Goal: Task Accomplishment & Management: Manage account settings

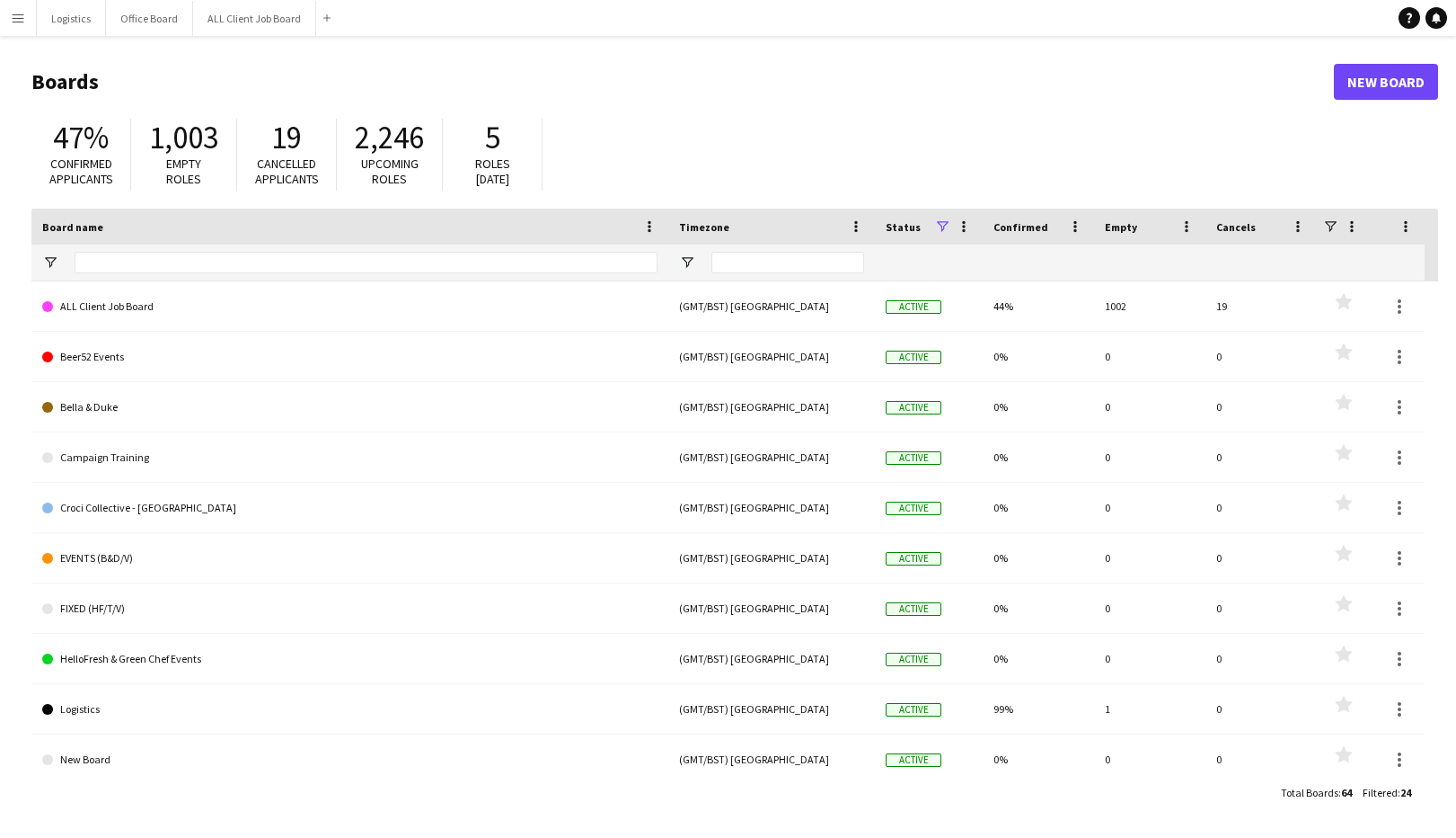
click at [30, 19] on button "Menu" at bounding box center [18, 18] width 36 height 36
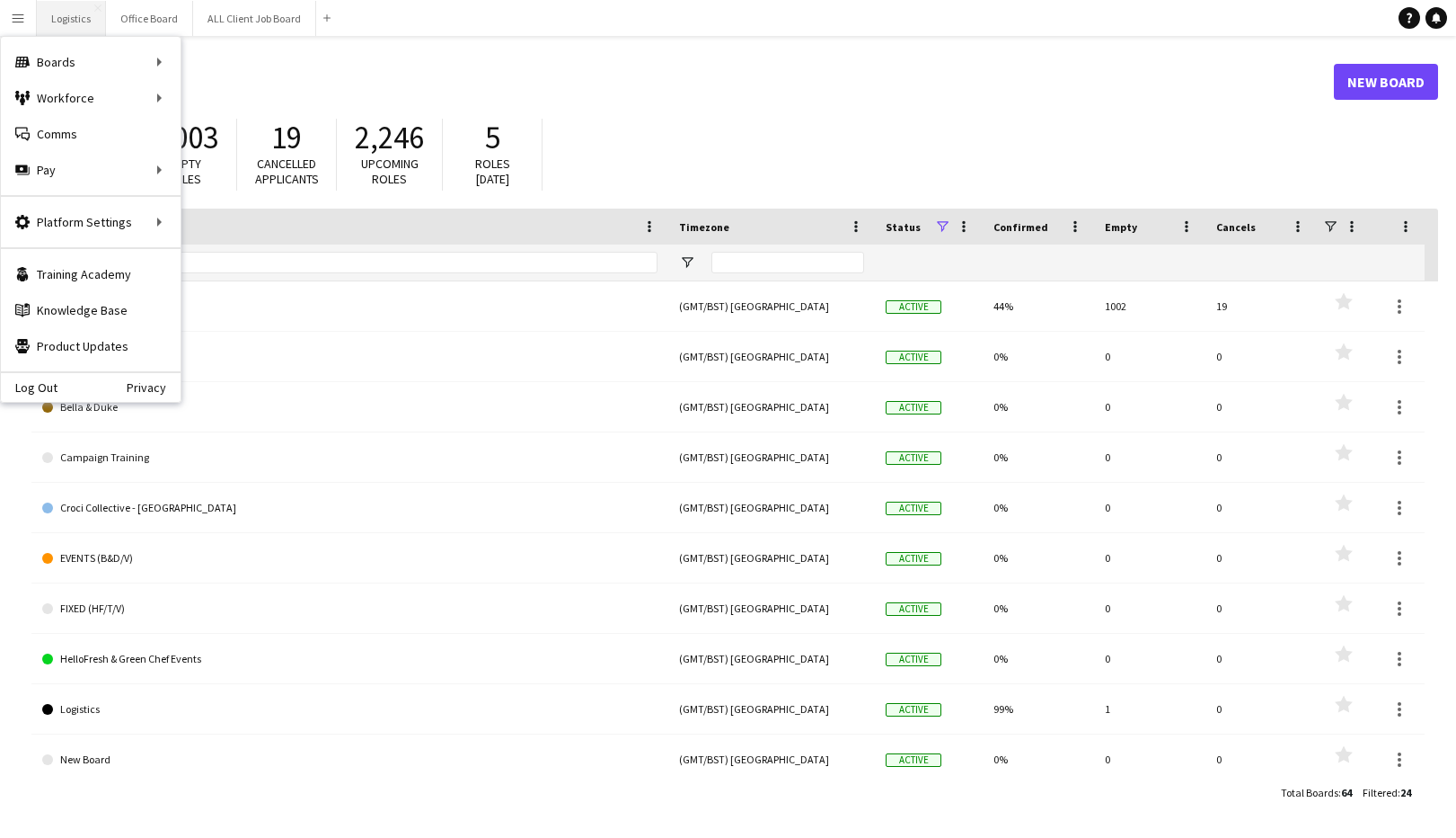
click at [55, 17] on button "Logistics Close" at bounding box center [71, 18] width 69 height 35
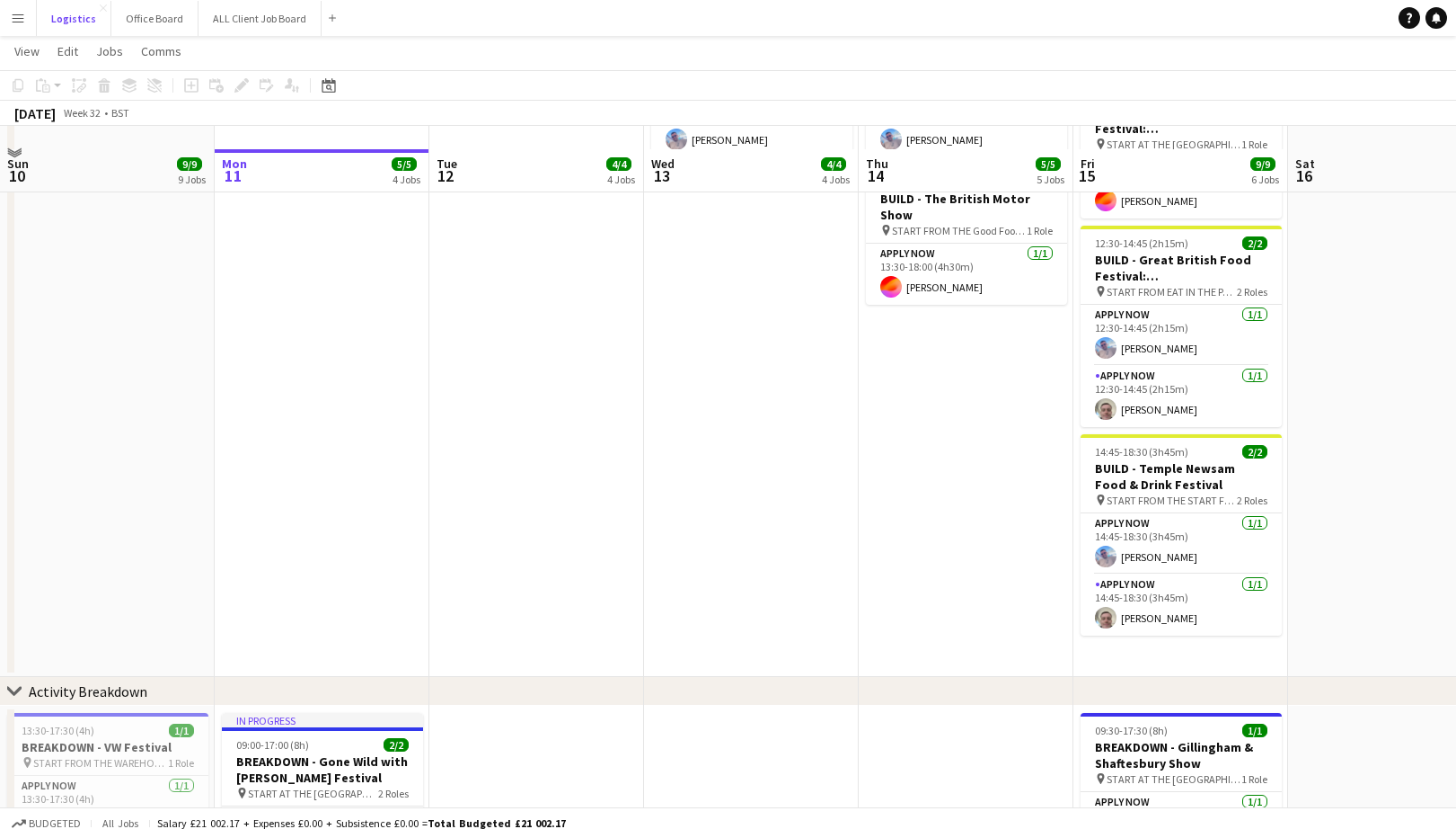
scroll to position [418, 0]
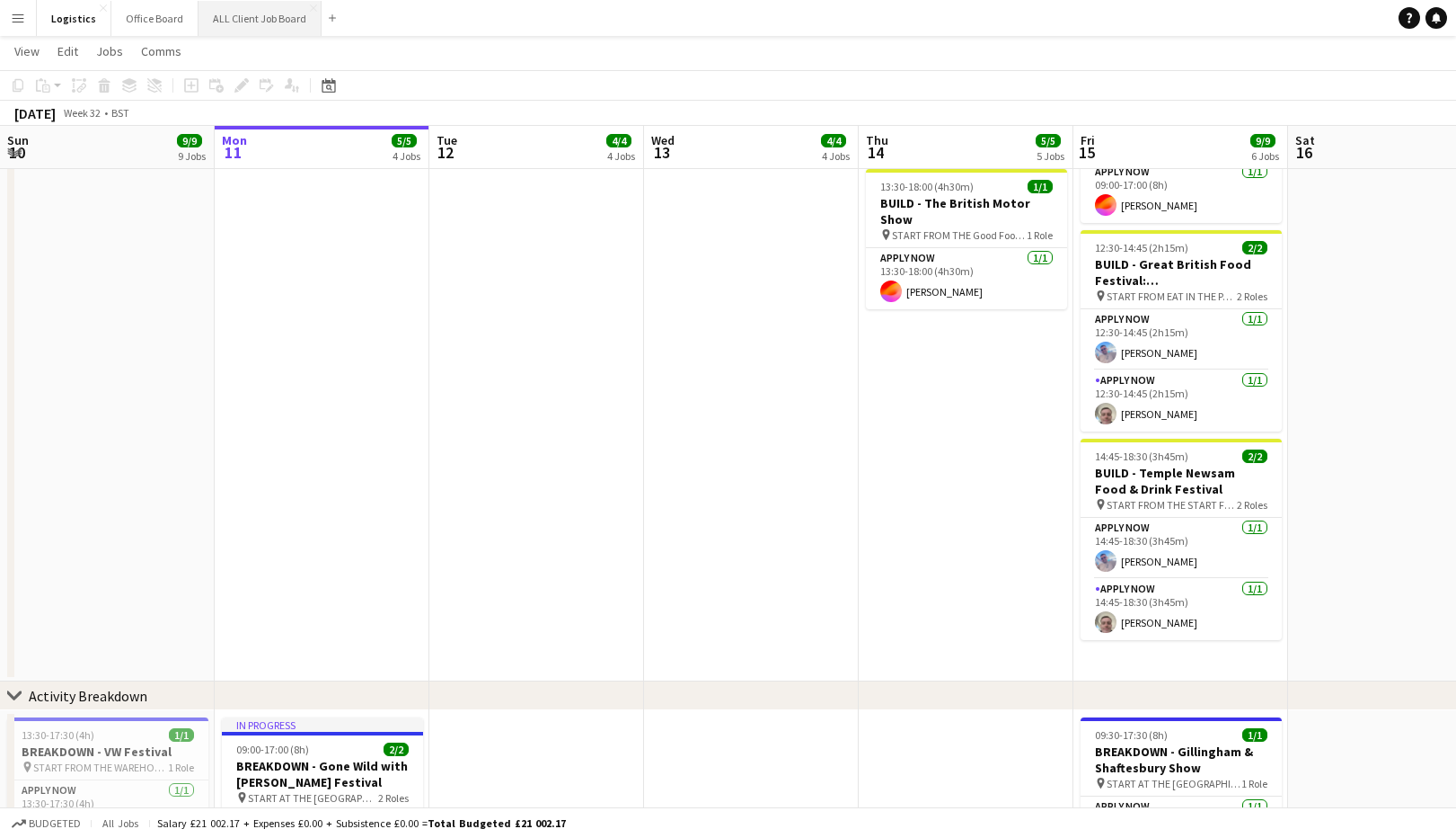
click at [236, 21] on button "ALL Client Job Board Close" at bounding box center [260, 18] width 123 height 35
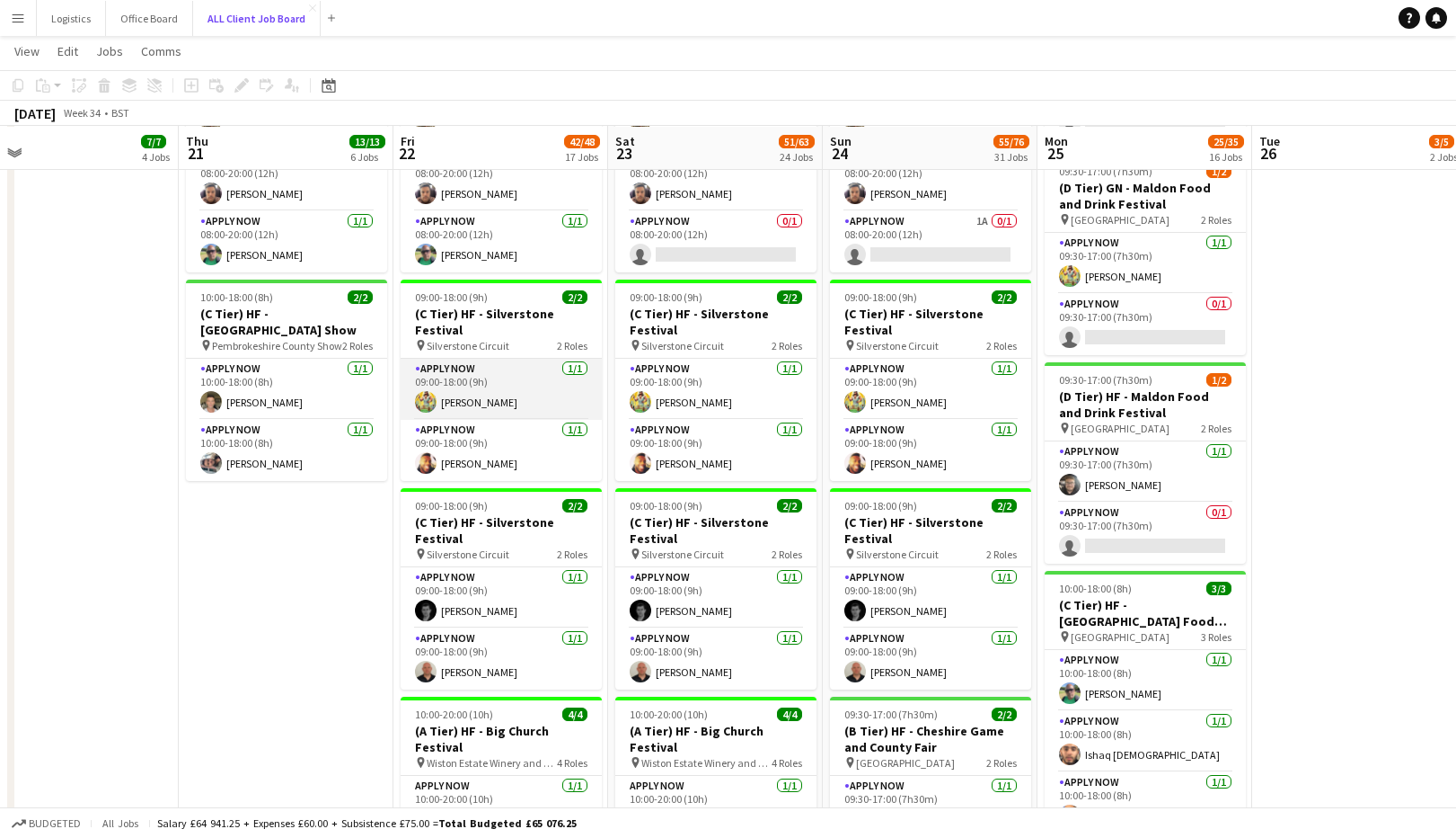
scroll to position [0, 482]
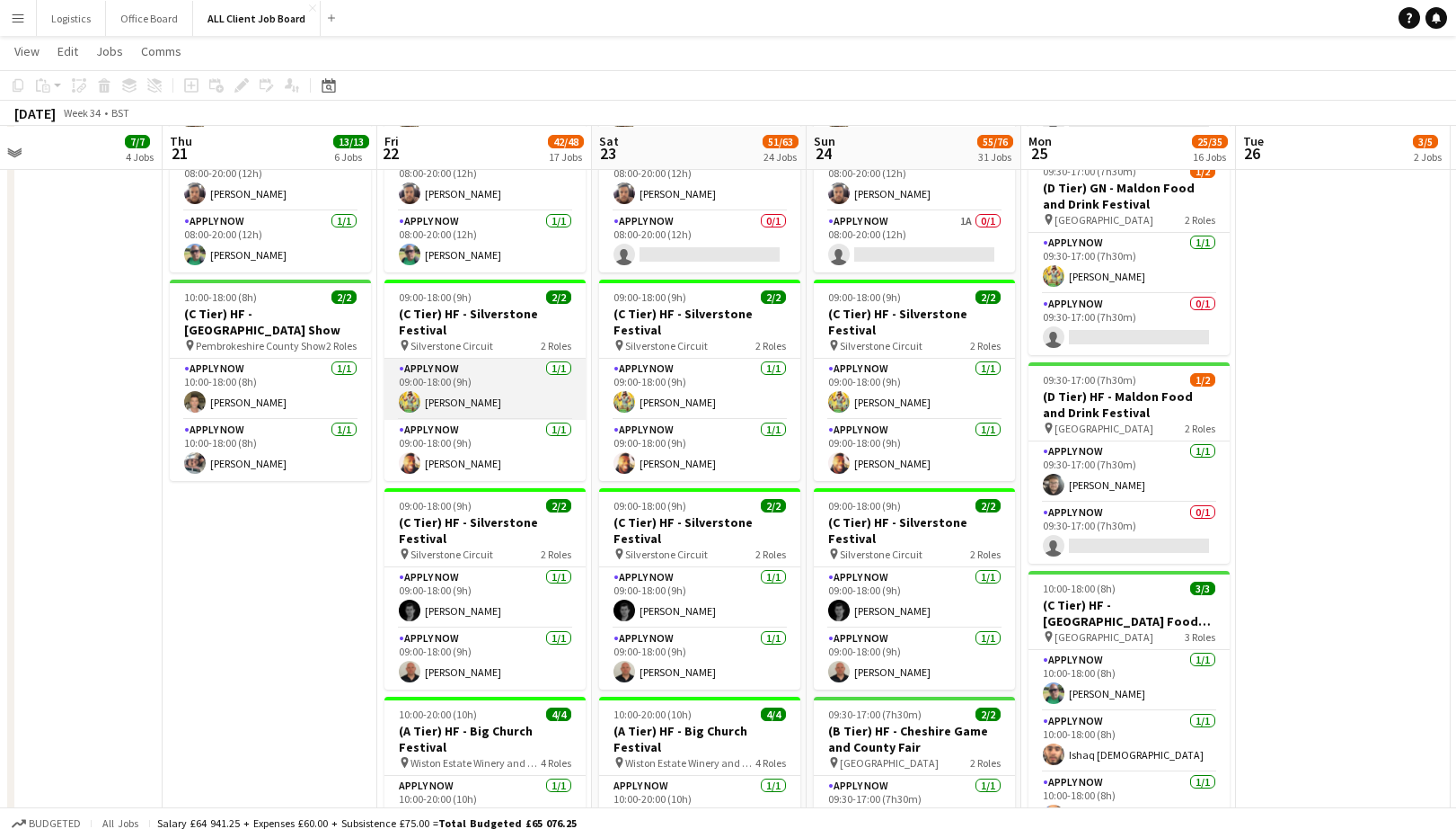
drag, startPoint x: 505, startPoint y: 388, endPoint x: 520, endPoint y: 384, distance: 15.5
click at [505, 388] on app-card-role "APPLY NOW [DATE] 09:00-18:00 (9h) [PERSON_NAME]" at bounding box center [485, 389] width 201 height 61
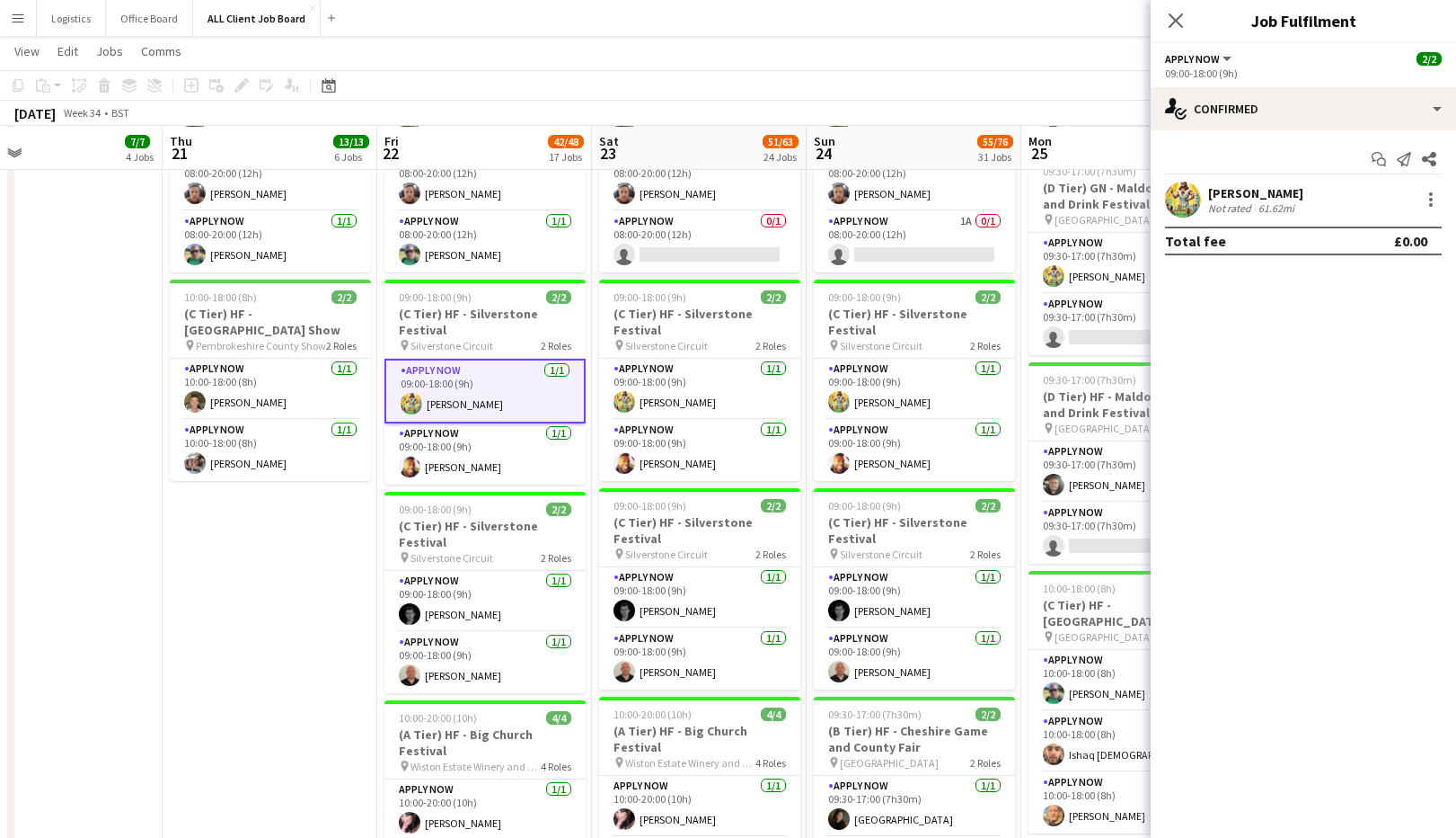
drag, startPoint x: 1313, startPoint y: 190, endPoint x: 1209, endPoint y: 199, distance: 104.4
click at [1209, 199] on div "[PERSON_NAME] Not rated 61.62mi" at bounding box center [1304, 199] width 306 height 36
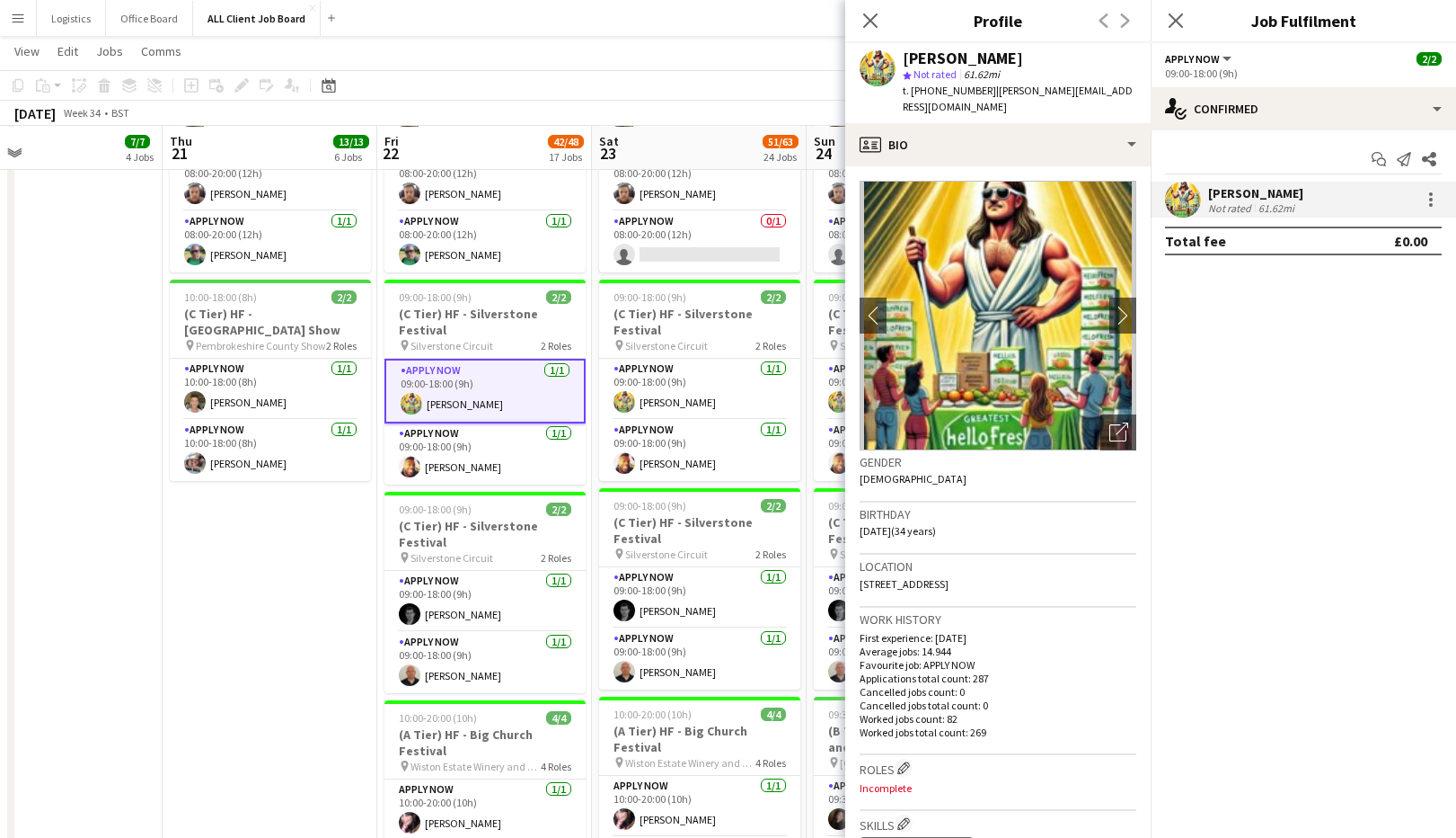
copy div "[PERSON_NAME]"
click at [512, 459] on app-card-role "APPLY NOW [DATE] 09:00-18:00 (9h) [PERSON_NAME]" at bounding box center [485, 453] width 201 height 61
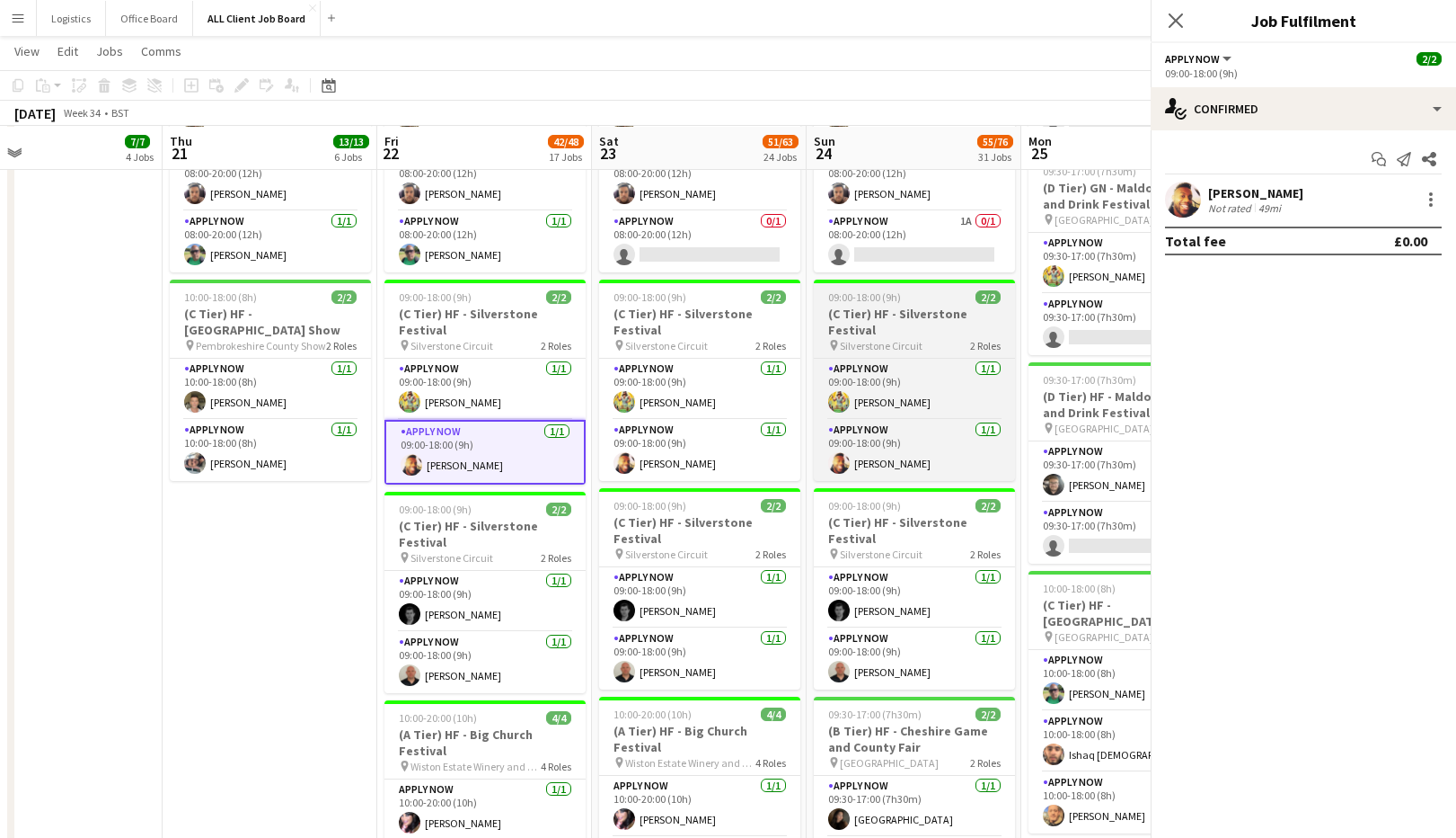
scroll to position [0, 482]
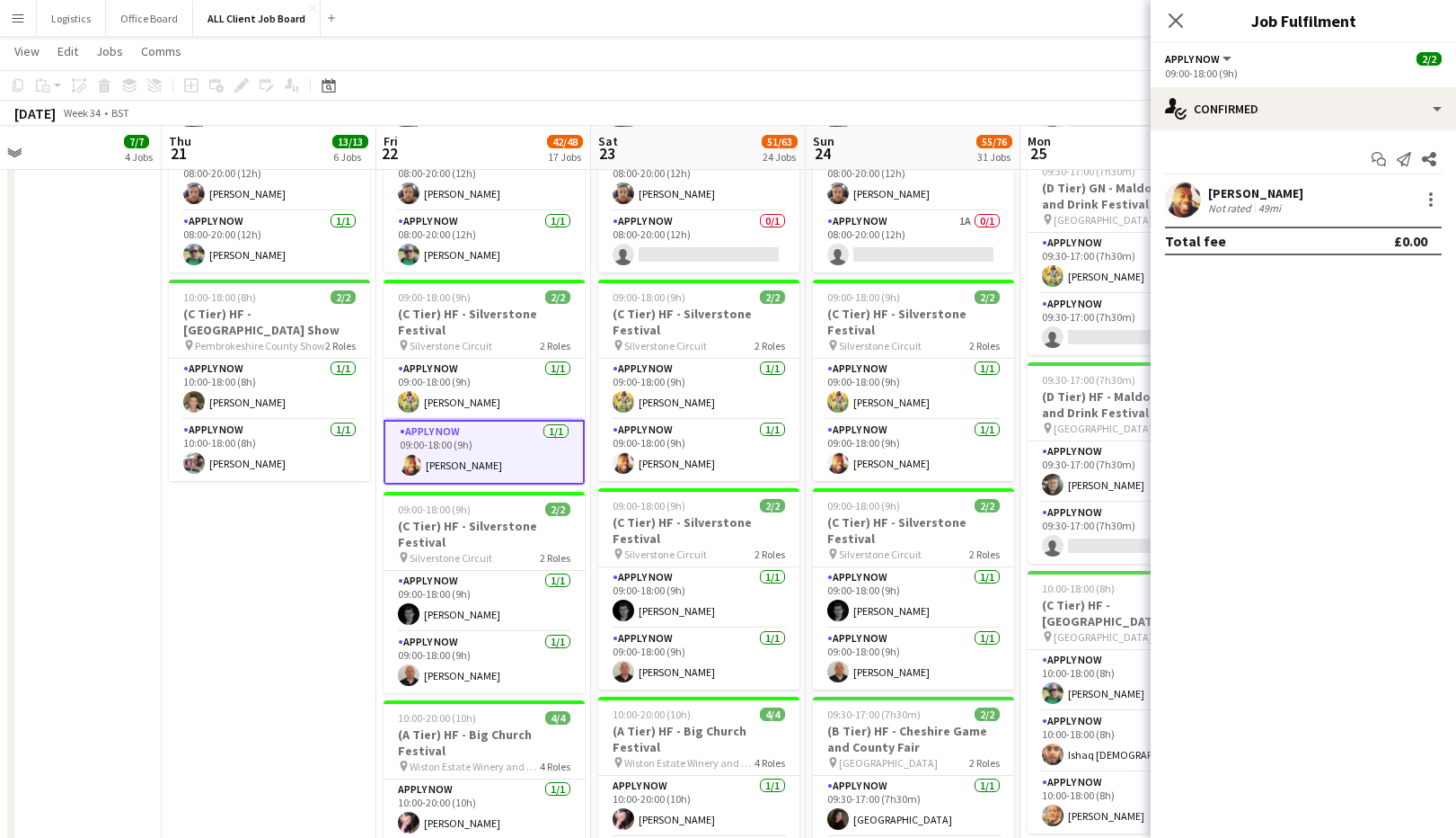
click at [1273, 197] on div "[PERSON_NAME]" at bounding box center [1256, 193] width 96 height 16
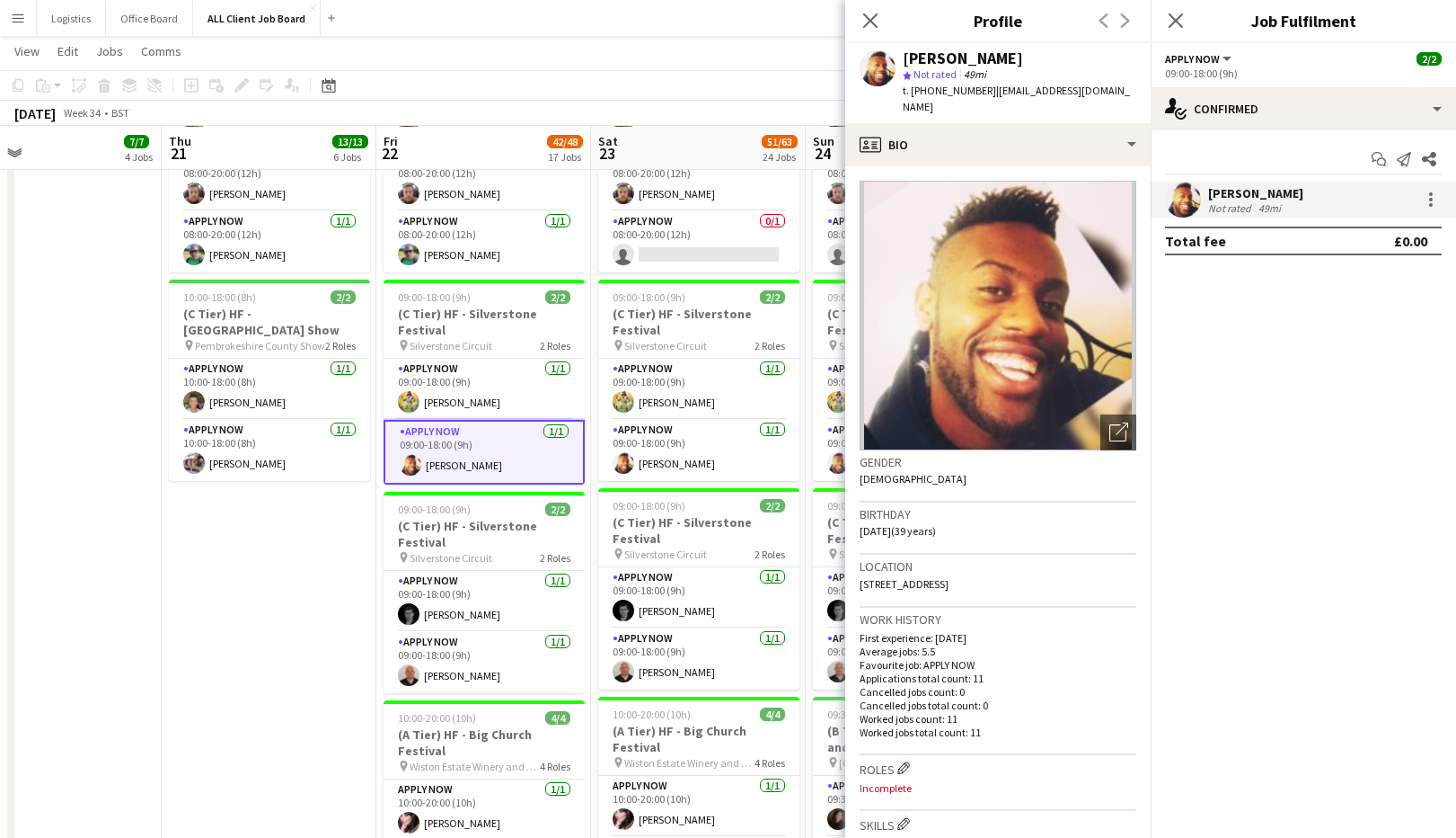
drag, startPoint x: 1299, startPoint y: 193, endPoint x: 1218, endPoint y: 192, distance: 81.0
click at [1211, 195] on div "[PERSON_NAME] Not rated 49mi" at bounding box center [1304, 199] width 306 height 36
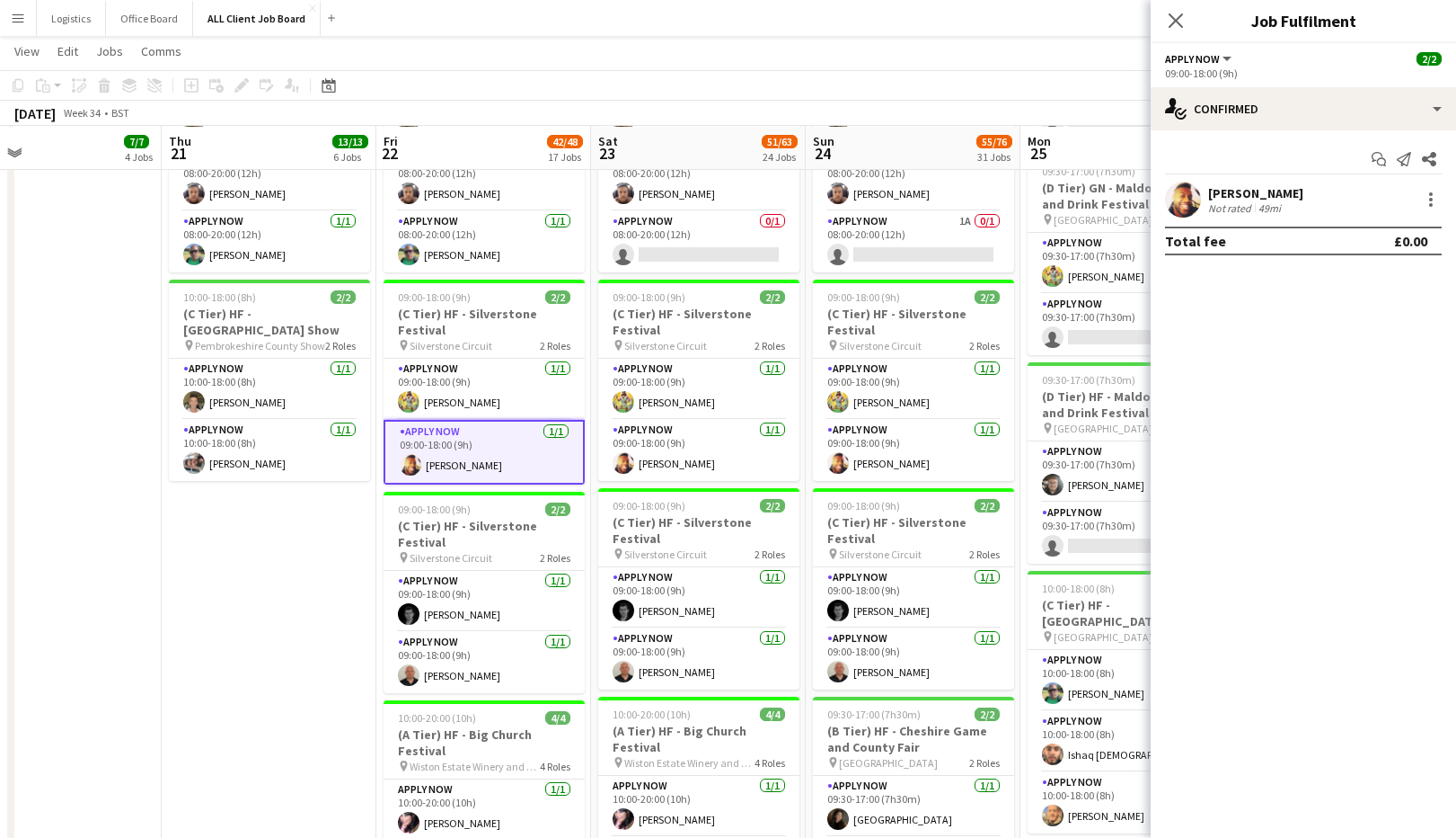
copy div "[PERSON_NAME]"
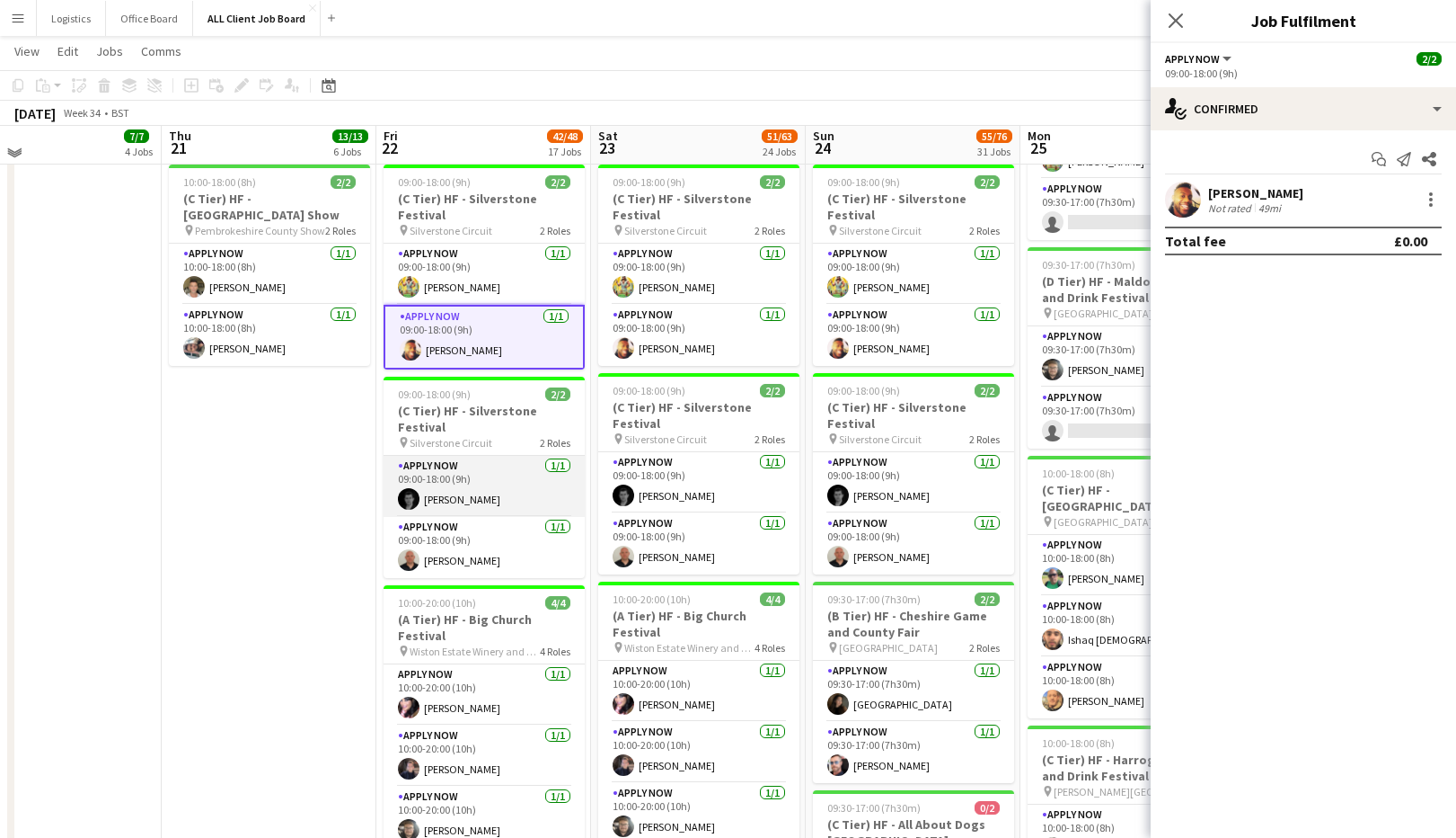
scroll to position [1134, 0]
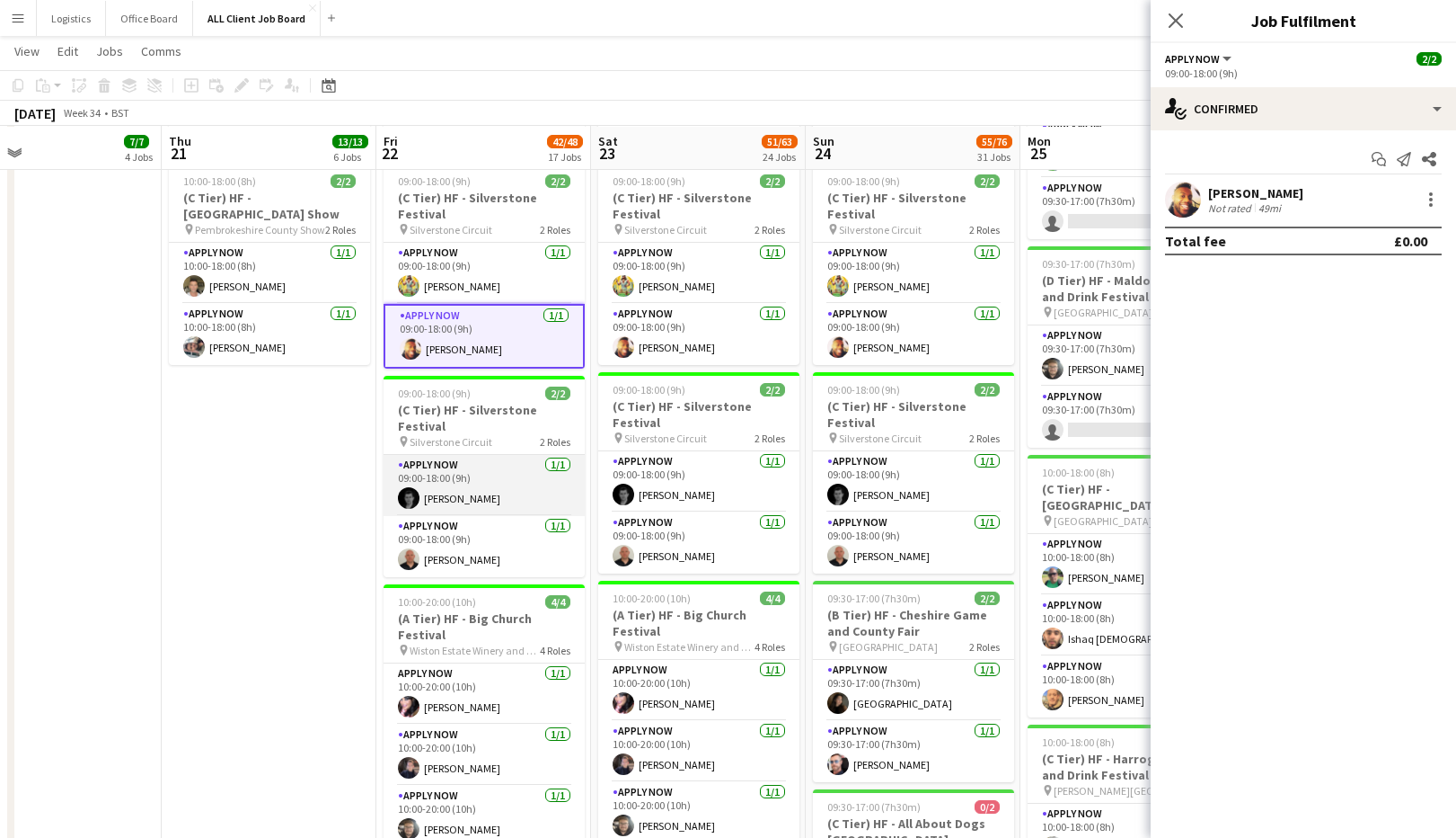
click at [476, 484] on app-card-role "APPLY NOW [DATE] 09:00-18:00 (9h) [PERSON_NAME]" at bounding box center [484, 484] width 201 height 61
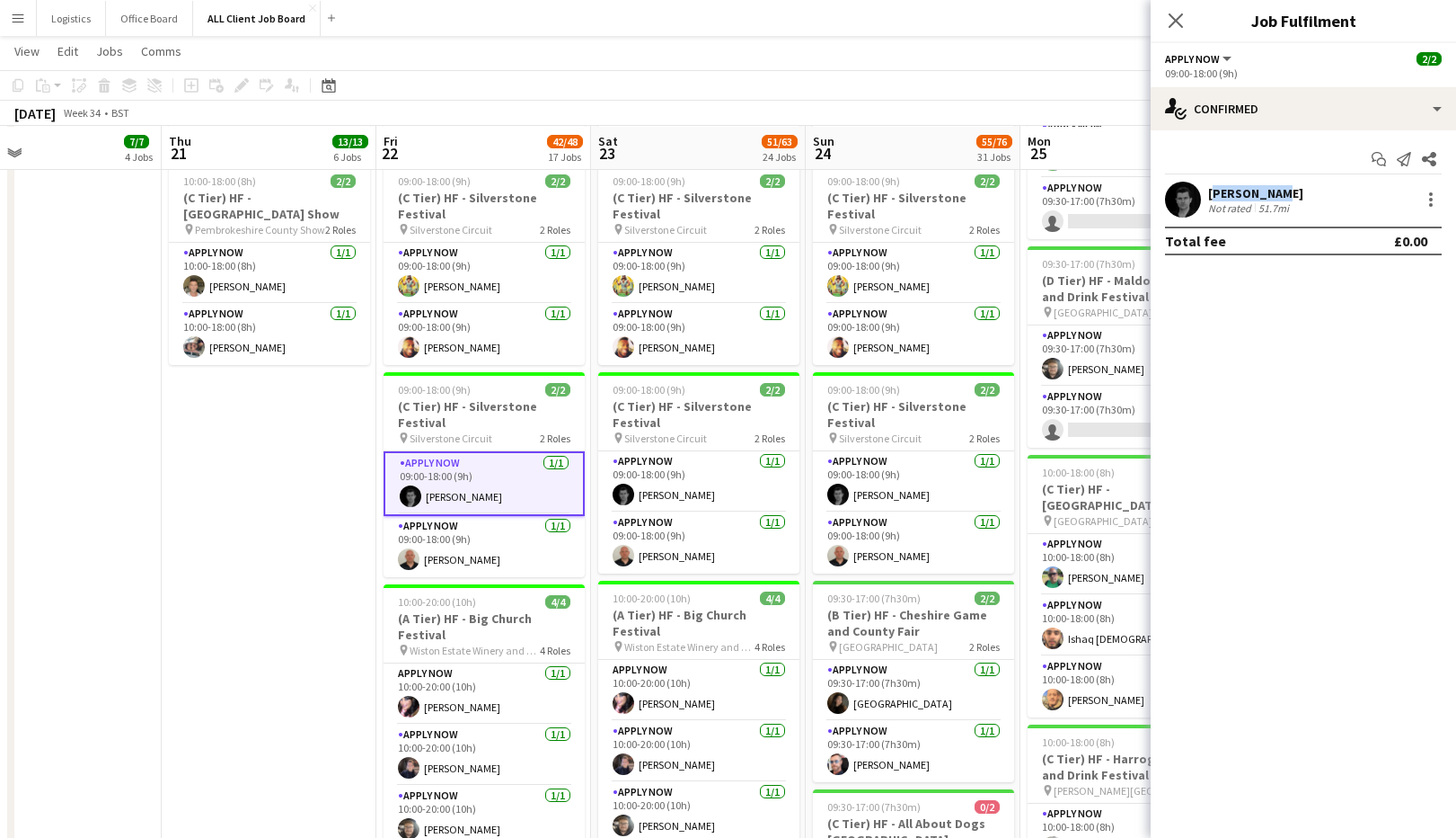
drag, startPoint x: 1270, startPoint y: 190, endPoint x: 1216, endPoint y: 194, distance: 54.1
click at [1207, 196] on div "[PERSON_NAME] Not rated 51.7mi" at bounding box center [1304, 199] width 306 height 36
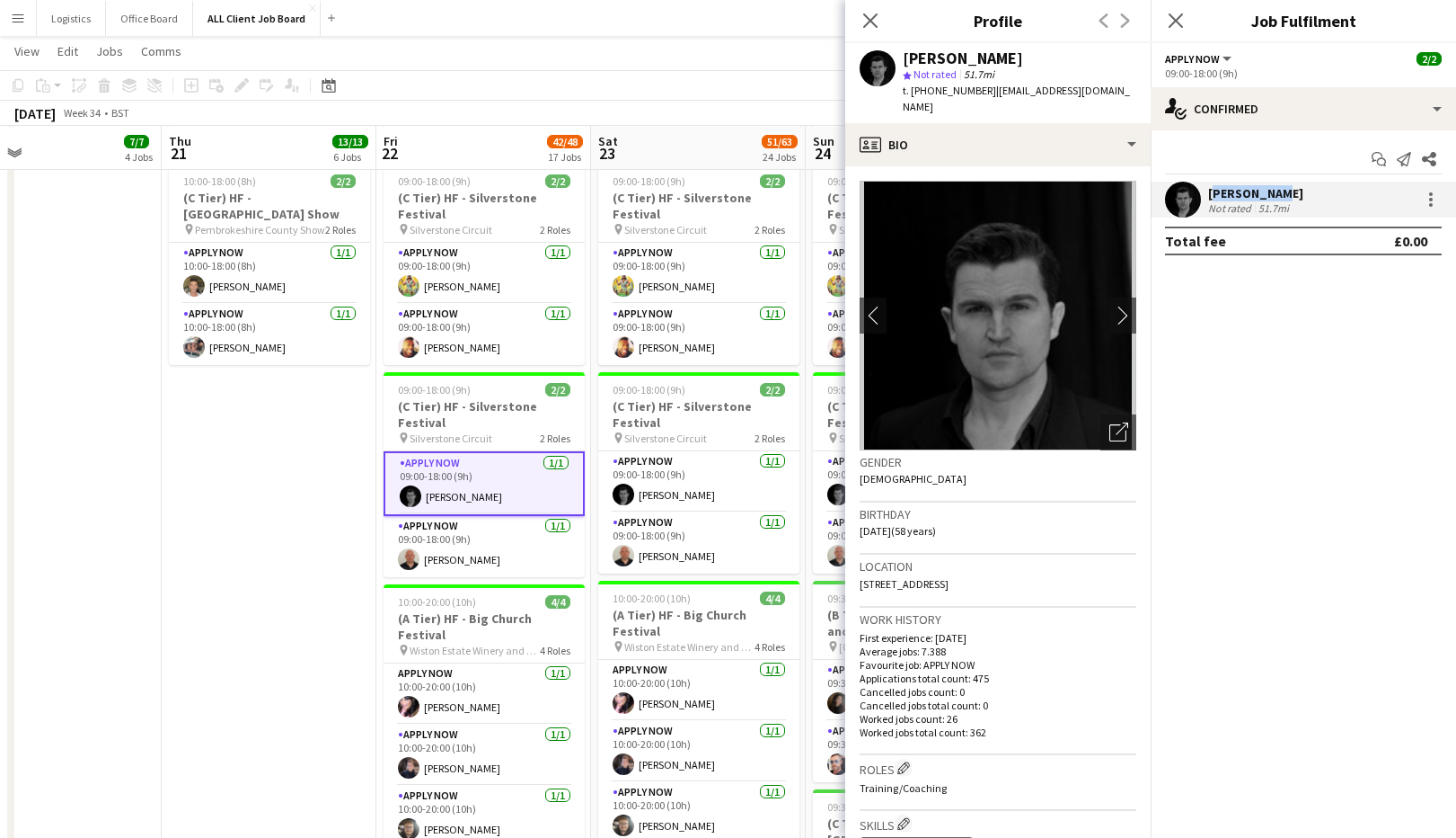
copy div "[PERSON_NAME]"
drag, startPoint x: 511, startPoint y: 557, endPoint x: 520, endPoint y: 556, distance: 9.1
click at [511, 557] on app-card-role "APPLY NOW [DATE] 09:00-18:00 (9h) [PERSON_NAME]" at bounding box center [484, 546] width 201 height 61
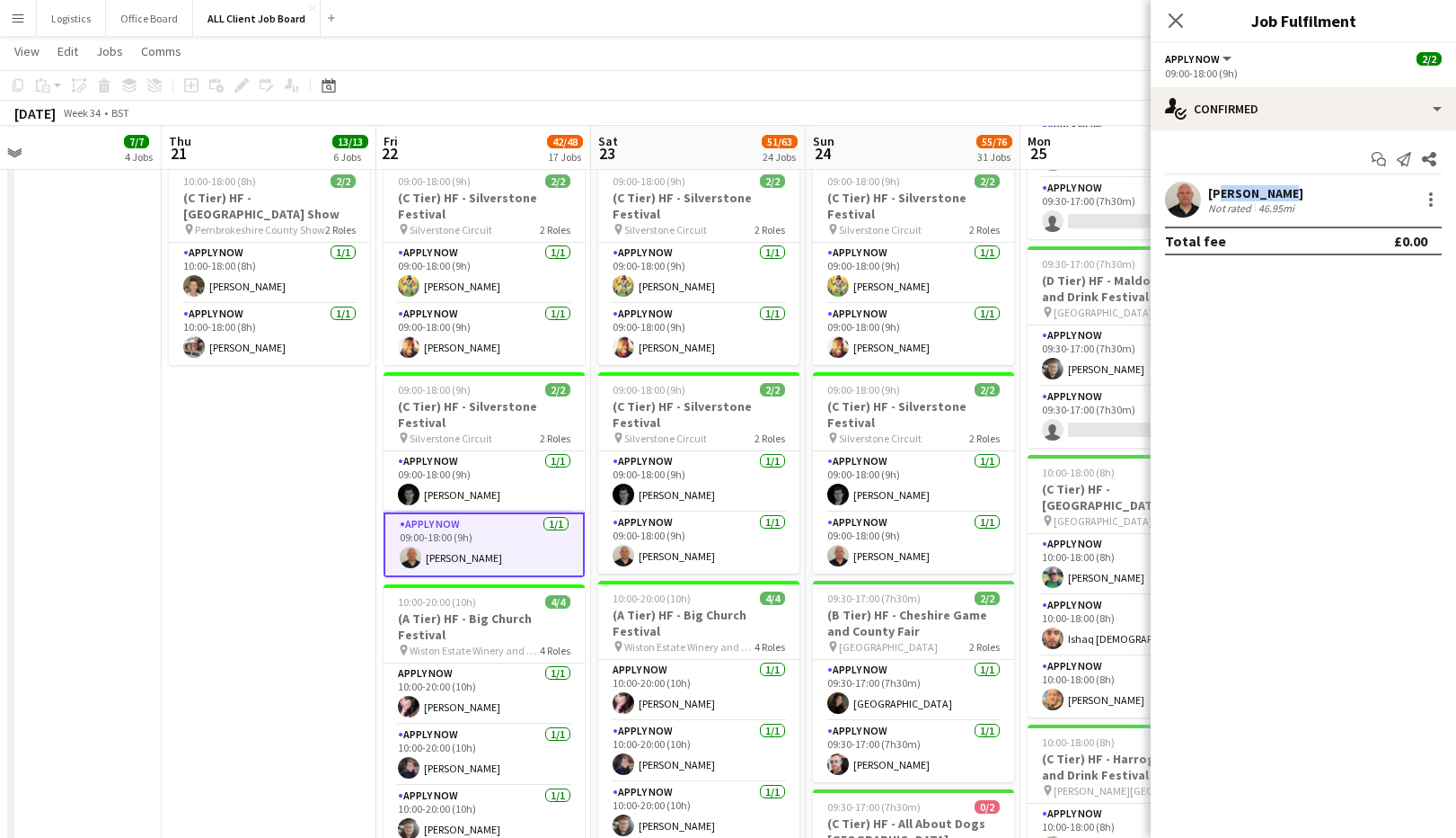
drag, startPoint x: 1286, startPoint y: 191, endPoint x: 1216, endPoint y: 196, distance: 70.2
click at [1212, 197] on div "[PERSON_NAME]" at bounding box center [1256, 193] width 96 height 16
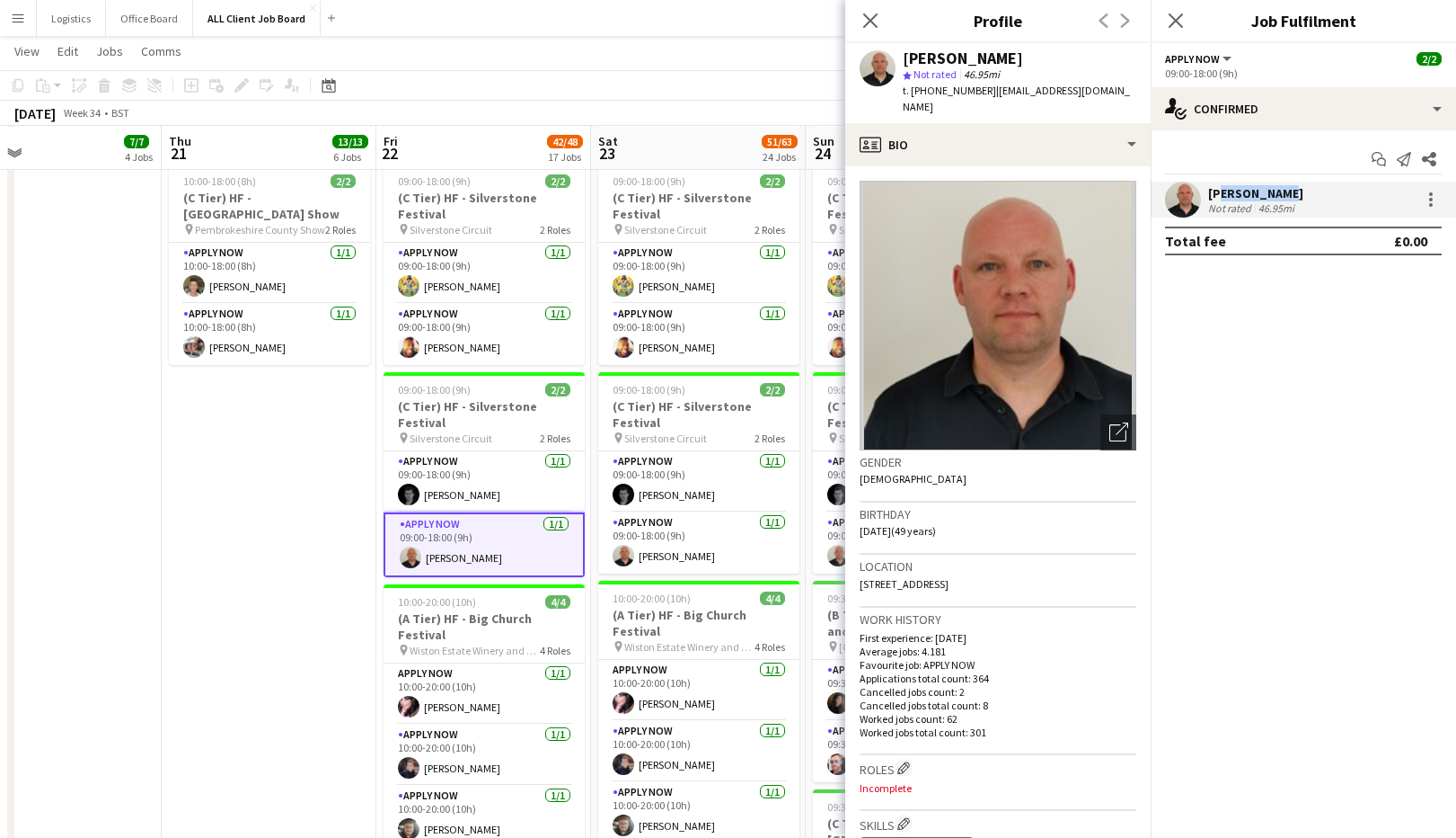
click at [1285, 194] on div "[PERSON_NAME]" at bounding box center [1256, 193] width 96 height 16
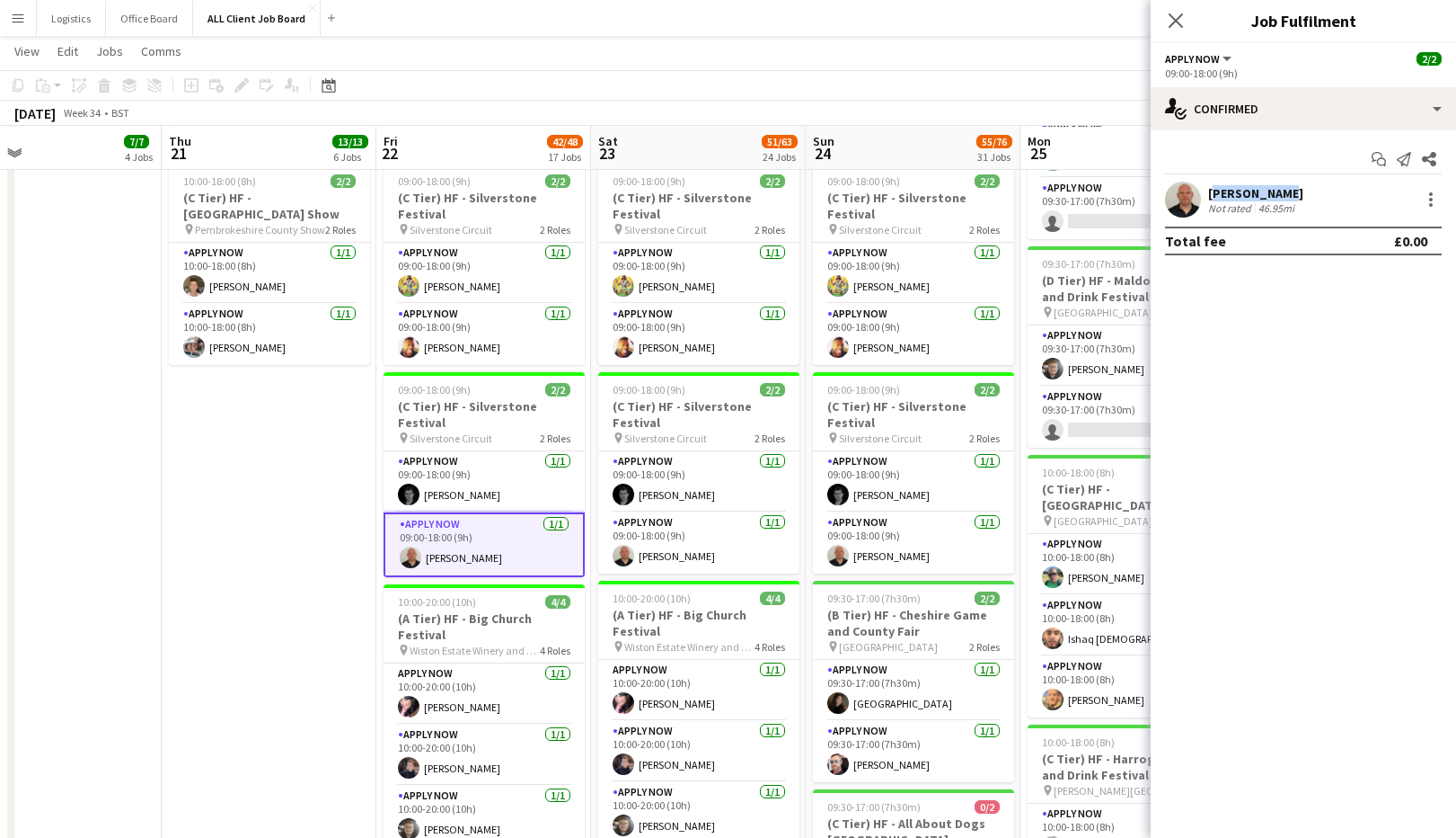
drag, startPoint x: 1281, startPoint y: 194, endPoint x: 1209, endPoint y: 196, distance: 72.0
click at [1209, 196] on div "[PERSON_NAME]" at bounding box center [1256, 193] width 96 height 16
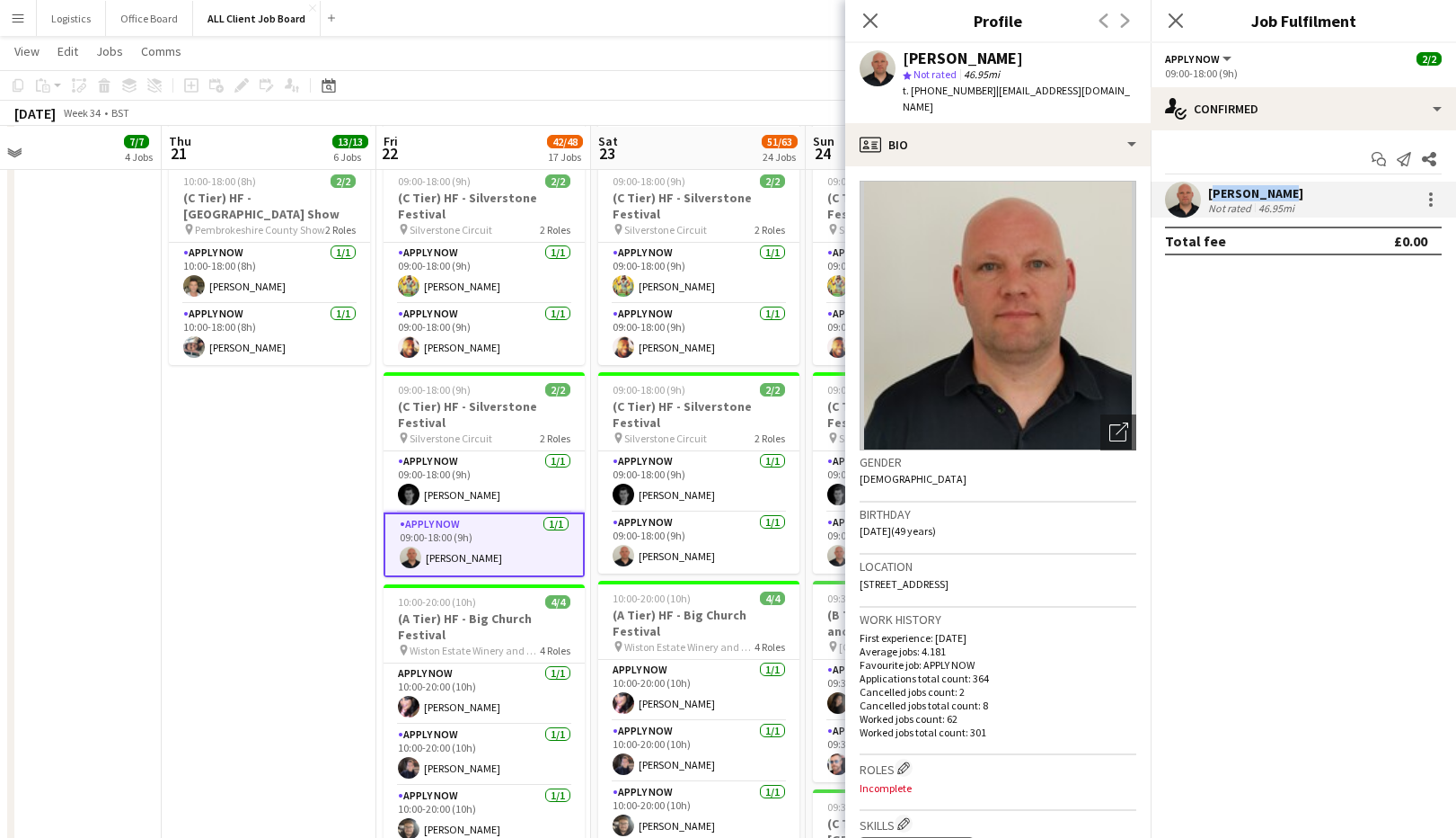
copy div "[PERSON_NAME]"
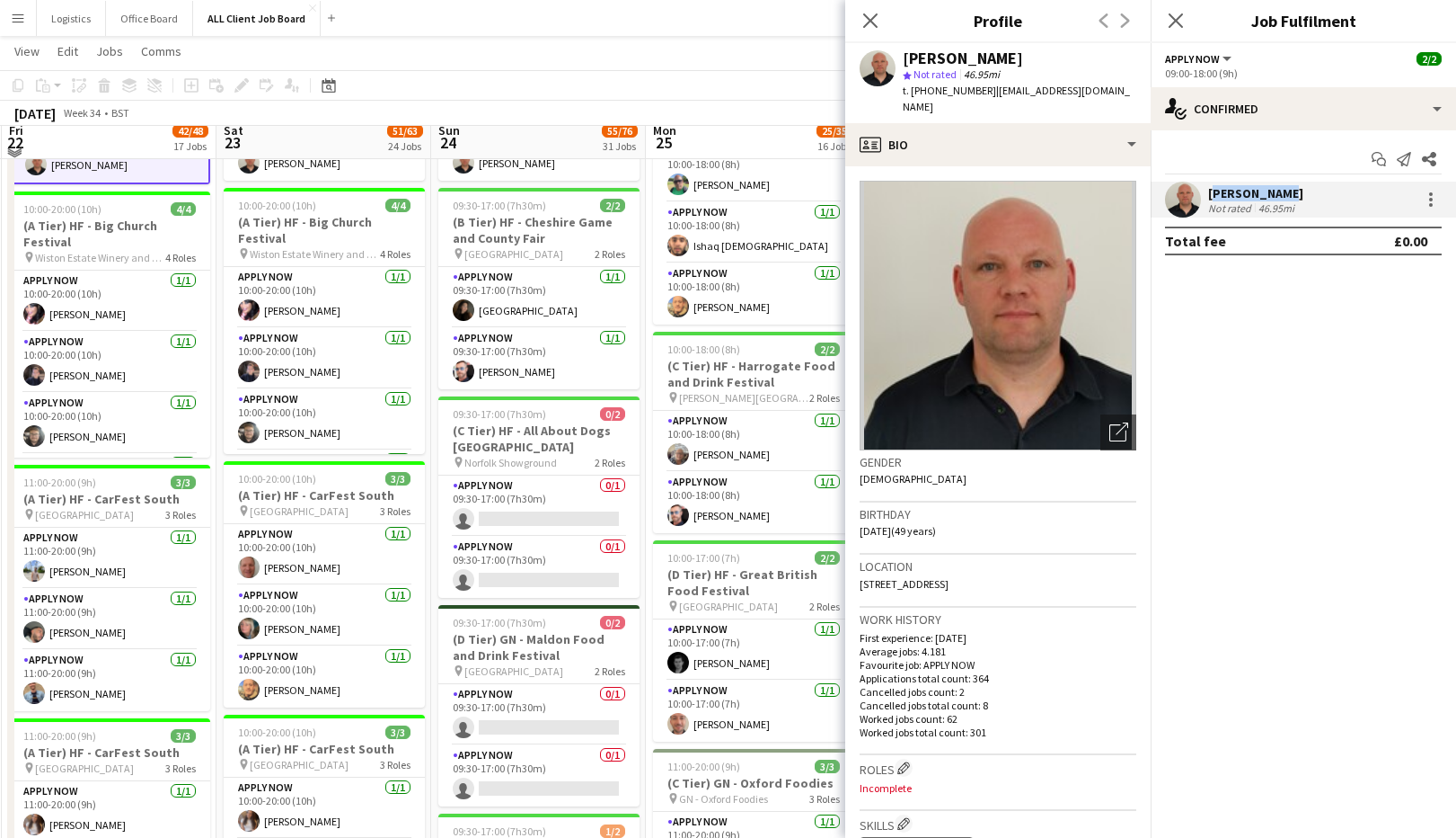
scroll to position [1516, 0]
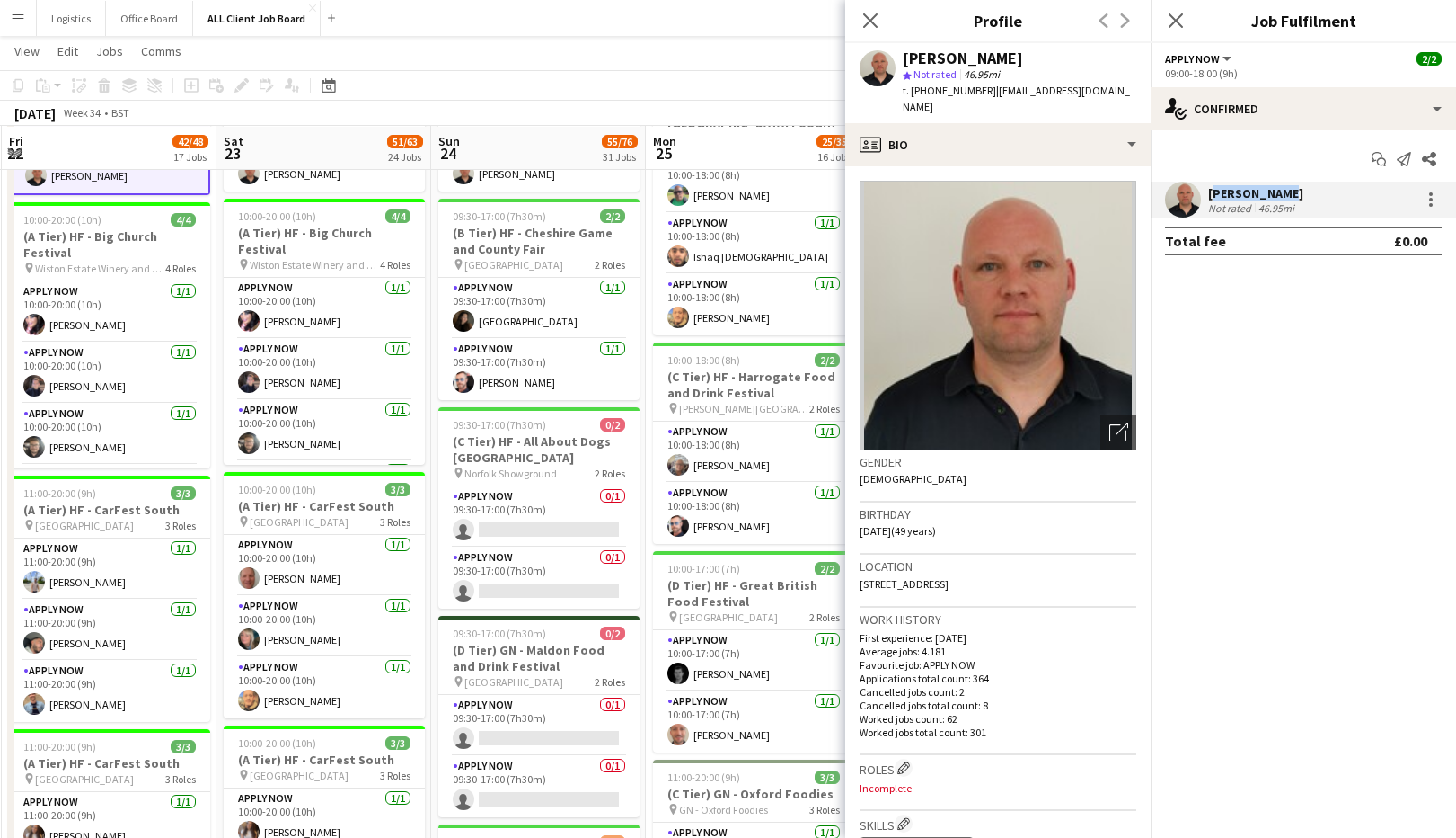
click at [1179, 23] on icon "Close pop-in" at bounding box center [1176, 21] width 14 height 14
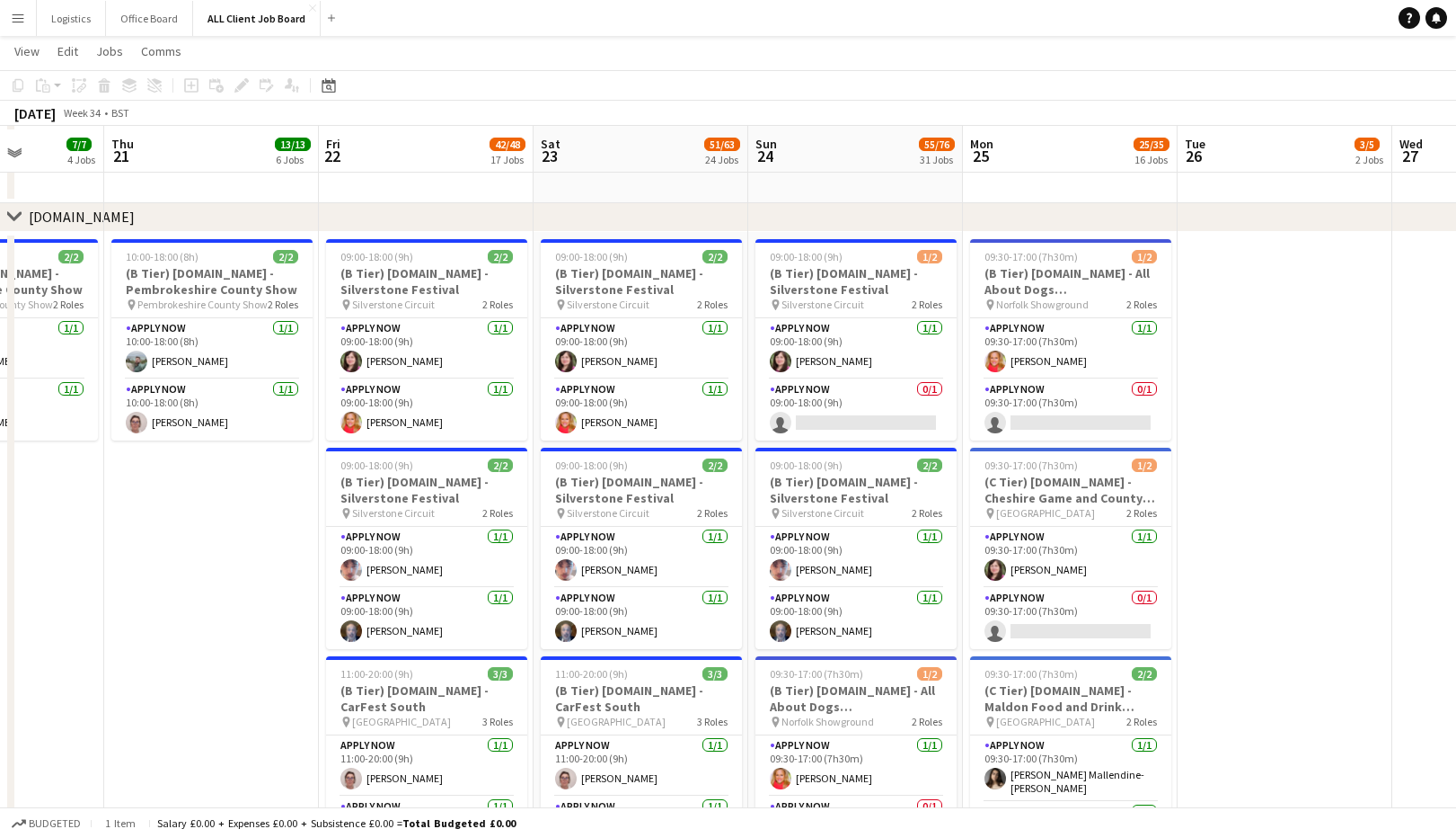
scroll to position [6357, 0]
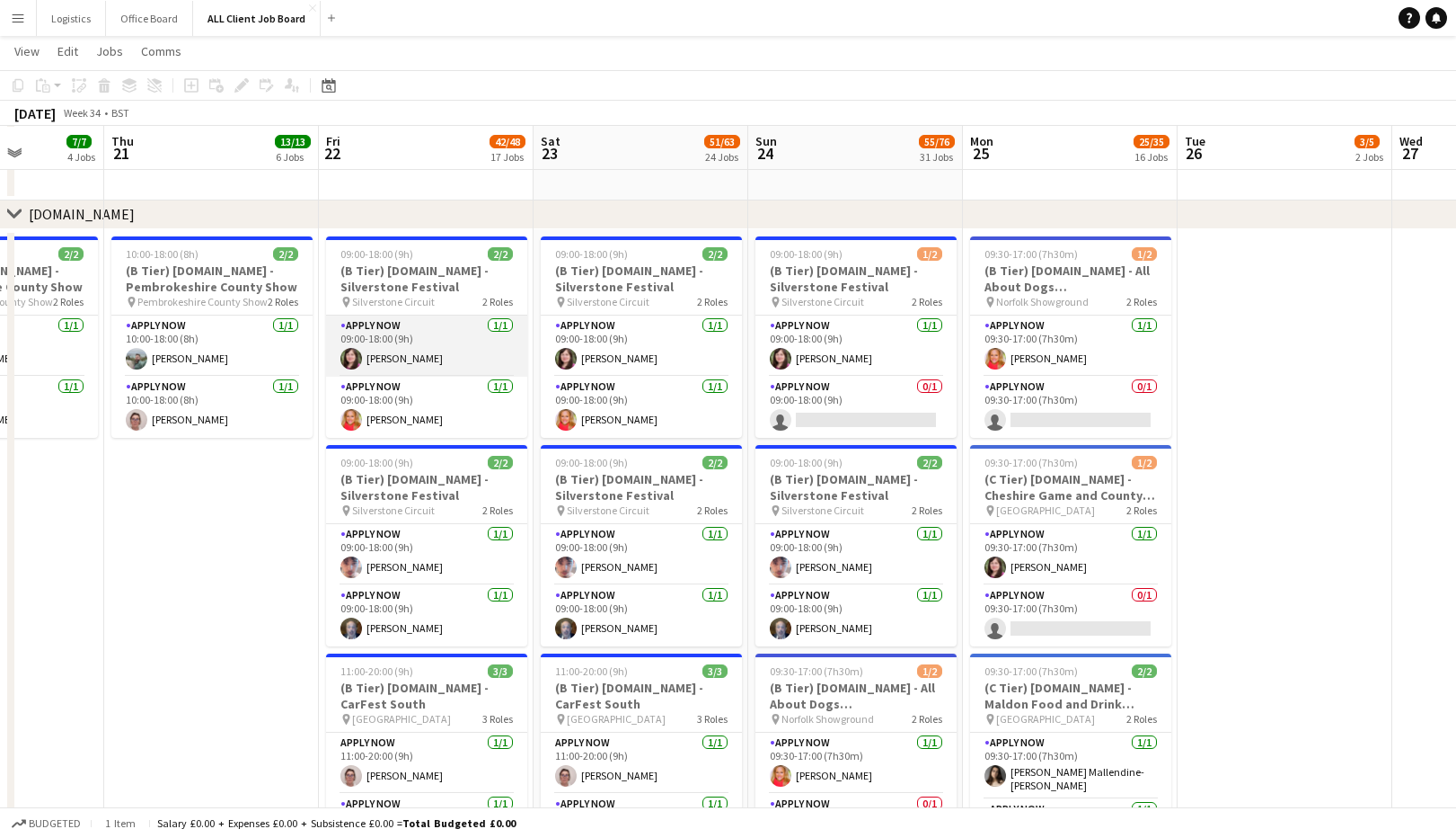
click at [435, 348] on app-card-role "APPLY NOW [DATE] 09:00-18:00 (9h) [PERSON_NAME]" at bounding box center [426, 346] width 201 height 61
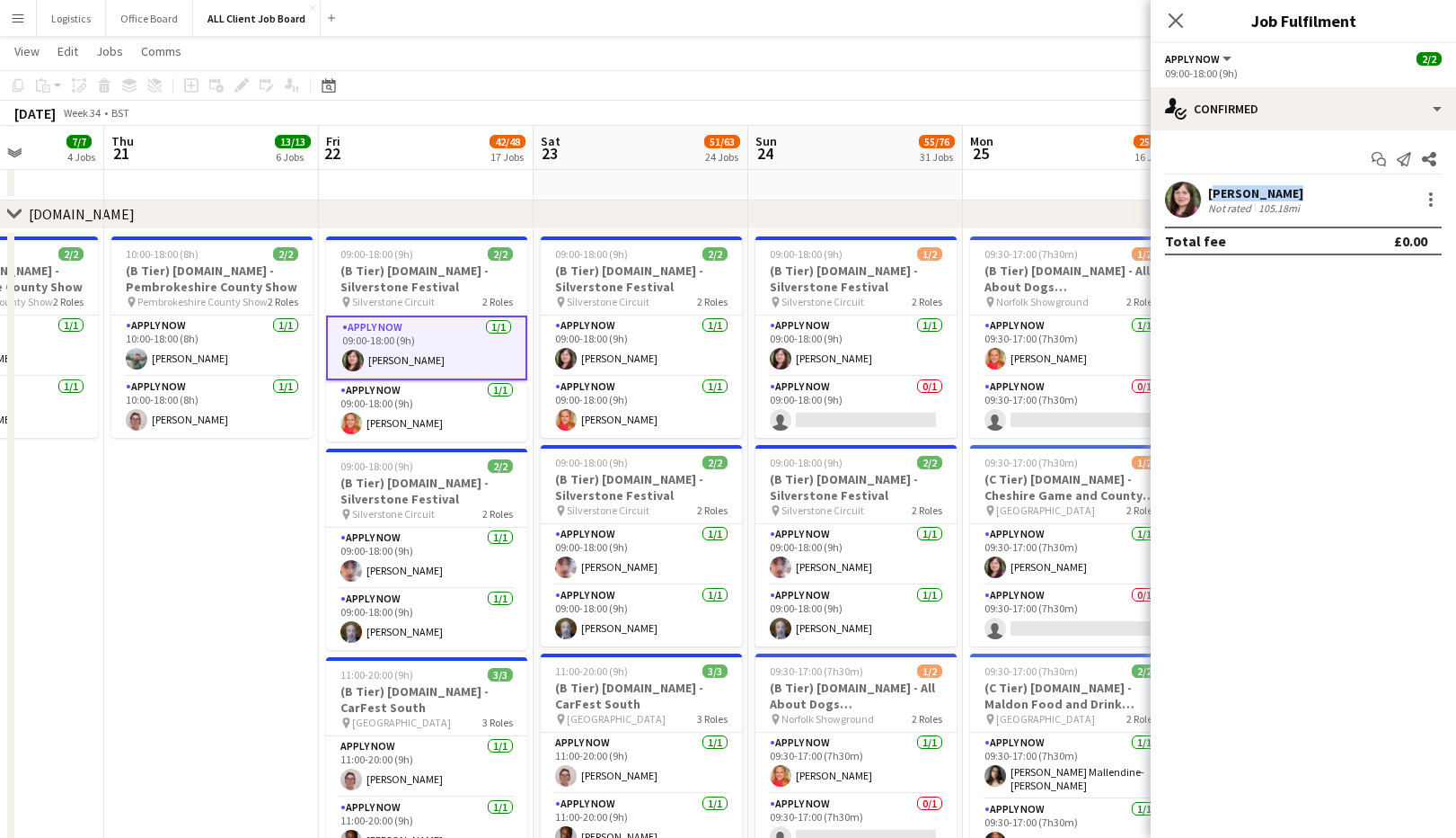
drag, startPoint x: 1288, startPoint y: 196, endPoint x: 1224, endPoint y: 197, distance: 64.0
click at [1210, 199] on div "[PERSON_NAME]" at bounding box center [1256, 193] width 96 height 16
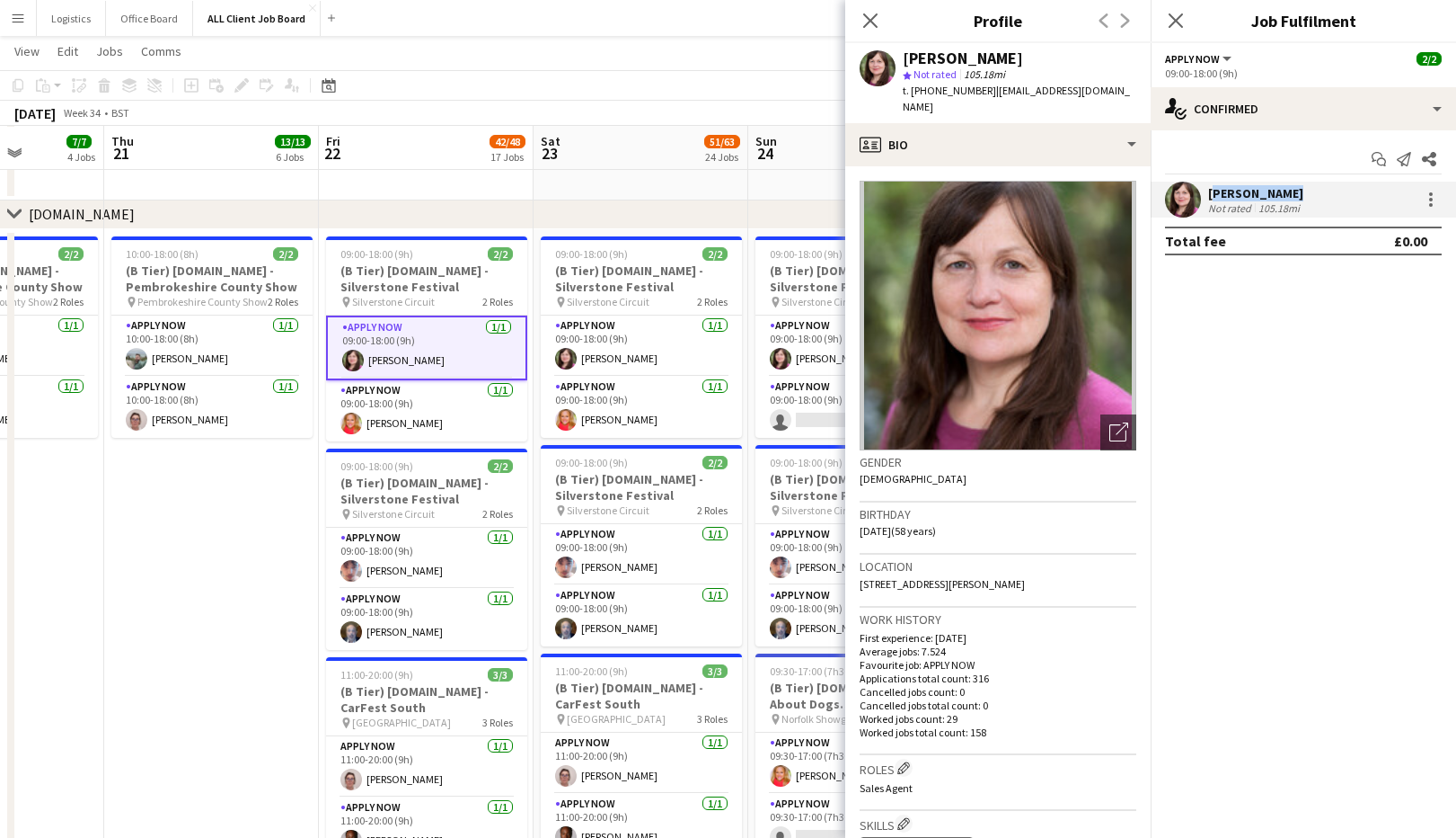
copy div "[PERSON_NAME]"
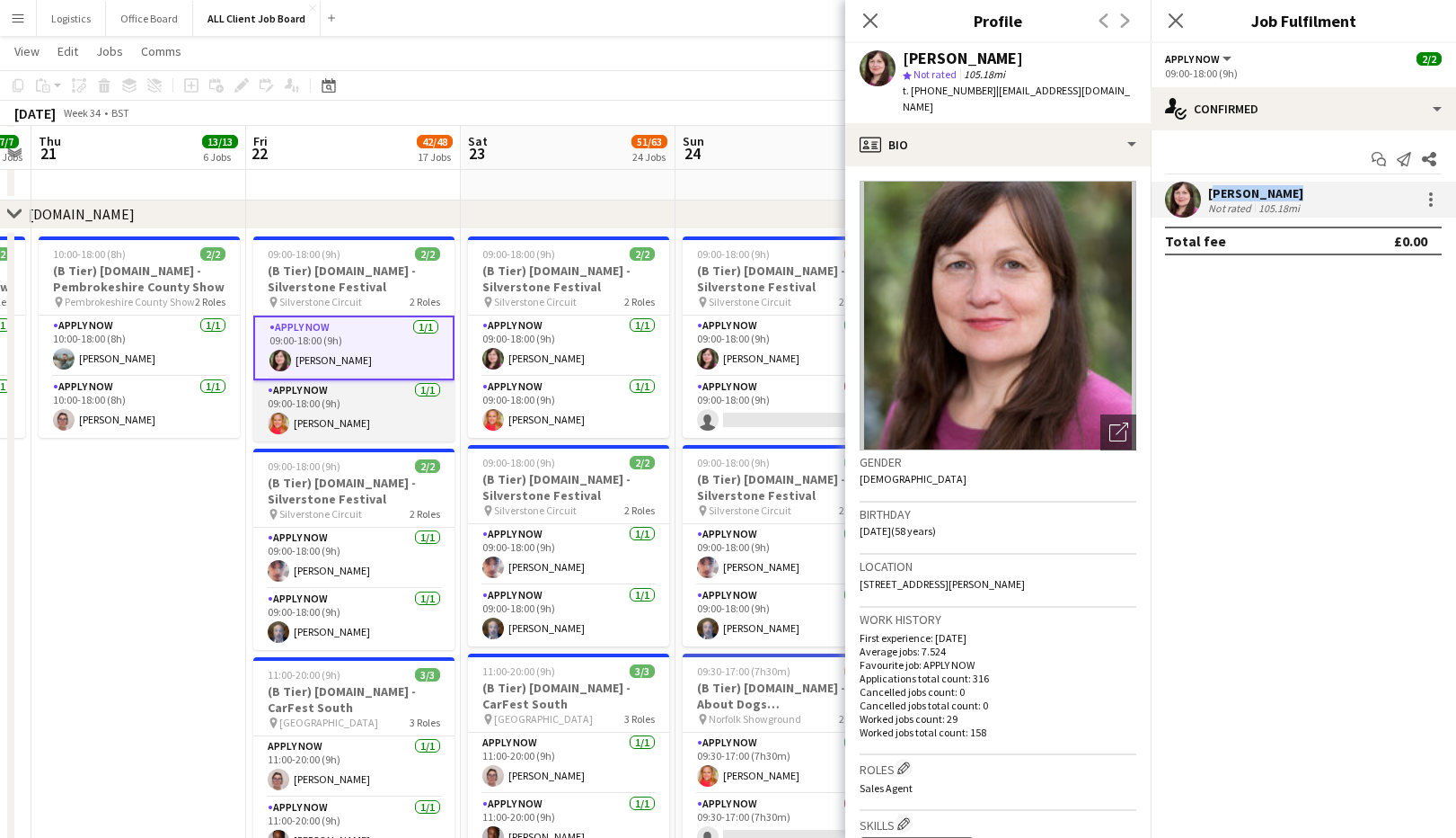
scroll to position [0, 635]
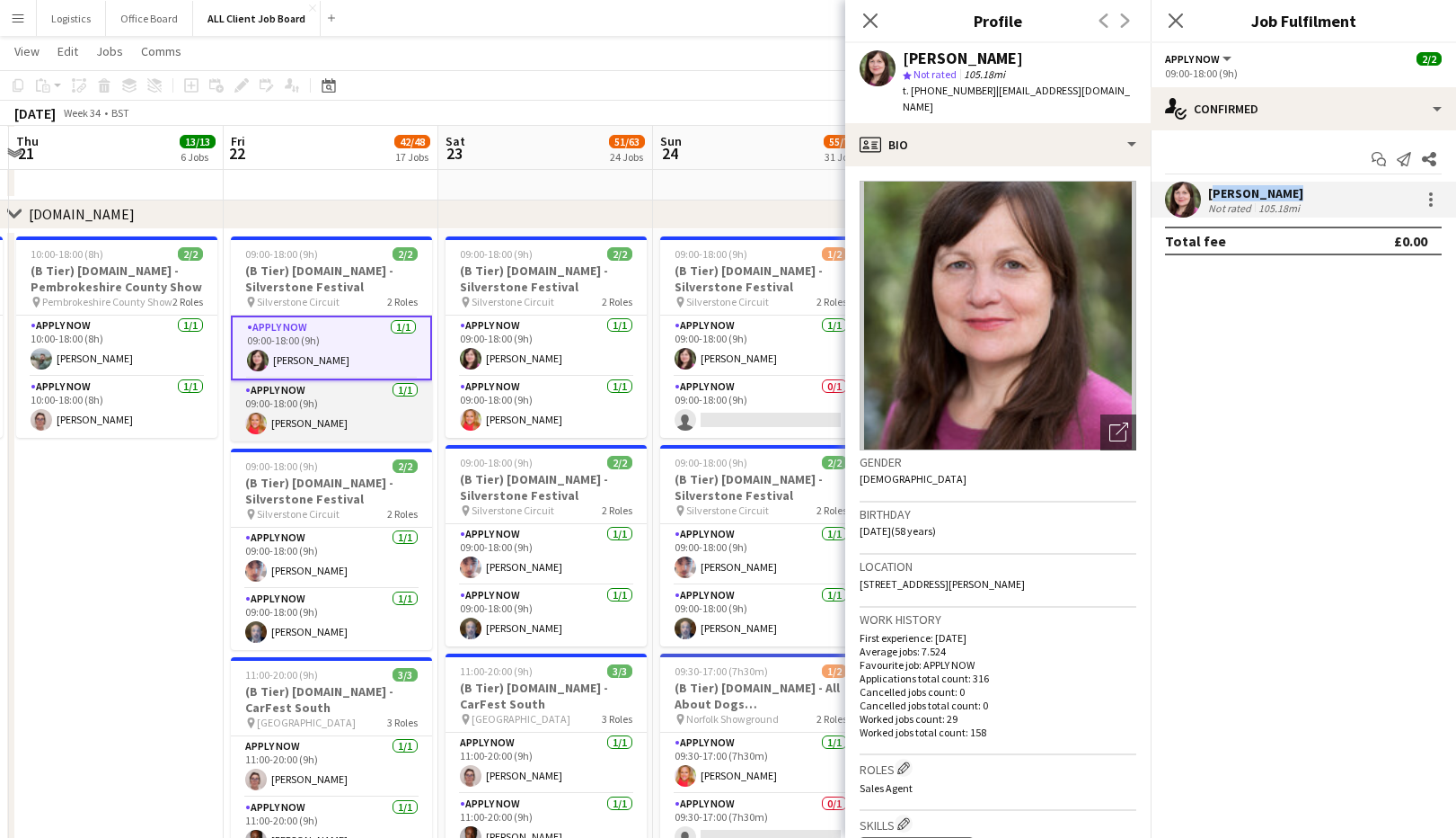
drag, startPoint x: 359, startPoint y: 418, endPoint x: 386, endPoint y: 410, distance: 28.2
click at [359, 418] on app-card-role "APPLY NOW [DATE] 09:00-18:00 (9h) [PERSON_NAME]" at bounding box center [332, 411] width 201 height 61
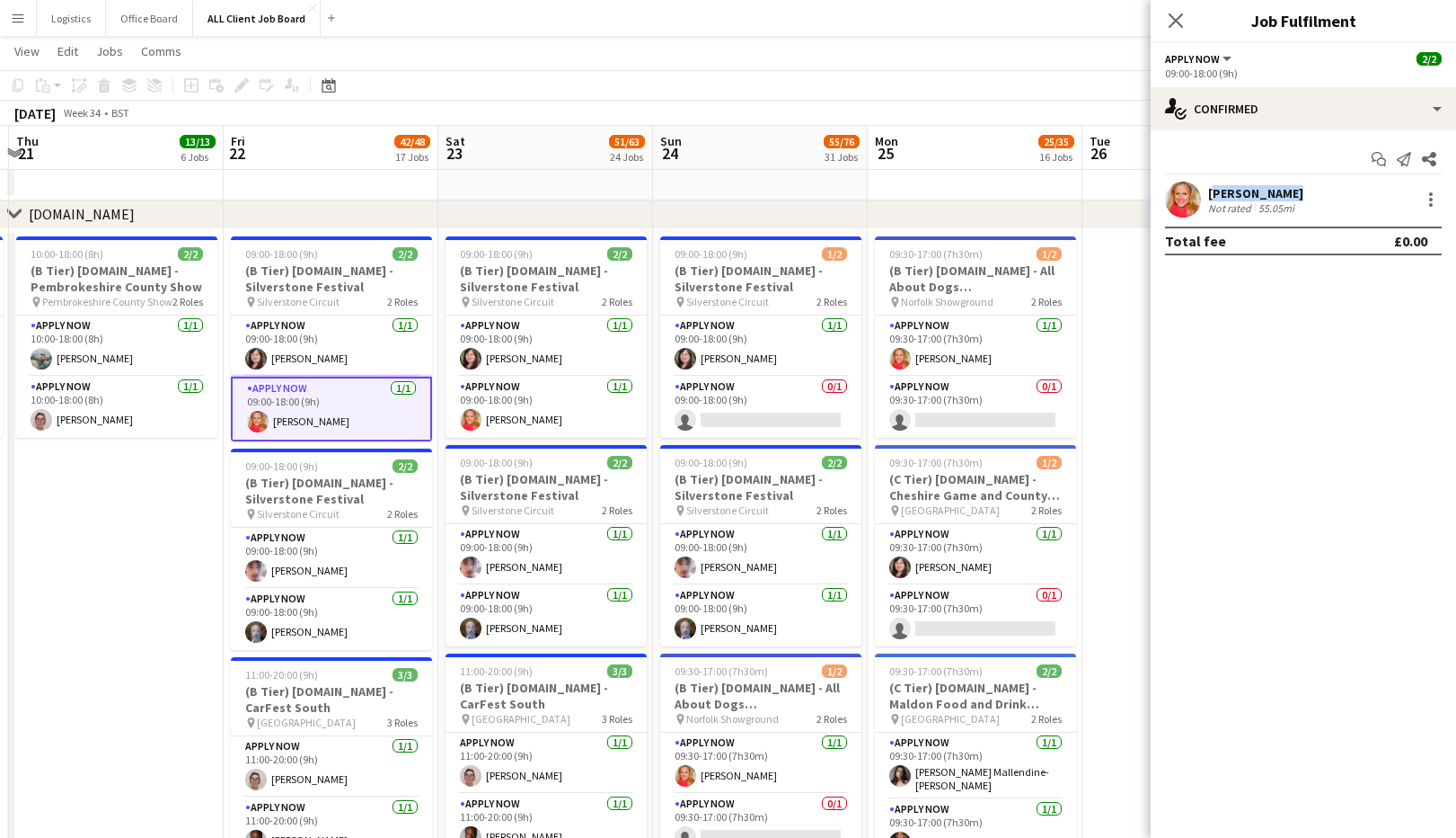
drag, startPoint x: 1283, startPoint y: 197, endPoint x: 1209, endPoint y: 198, distance: 74.0
click at [1209, 198] on div "[PERSON_NAME]" at bounding box center [1256, 193] width 96 height 16
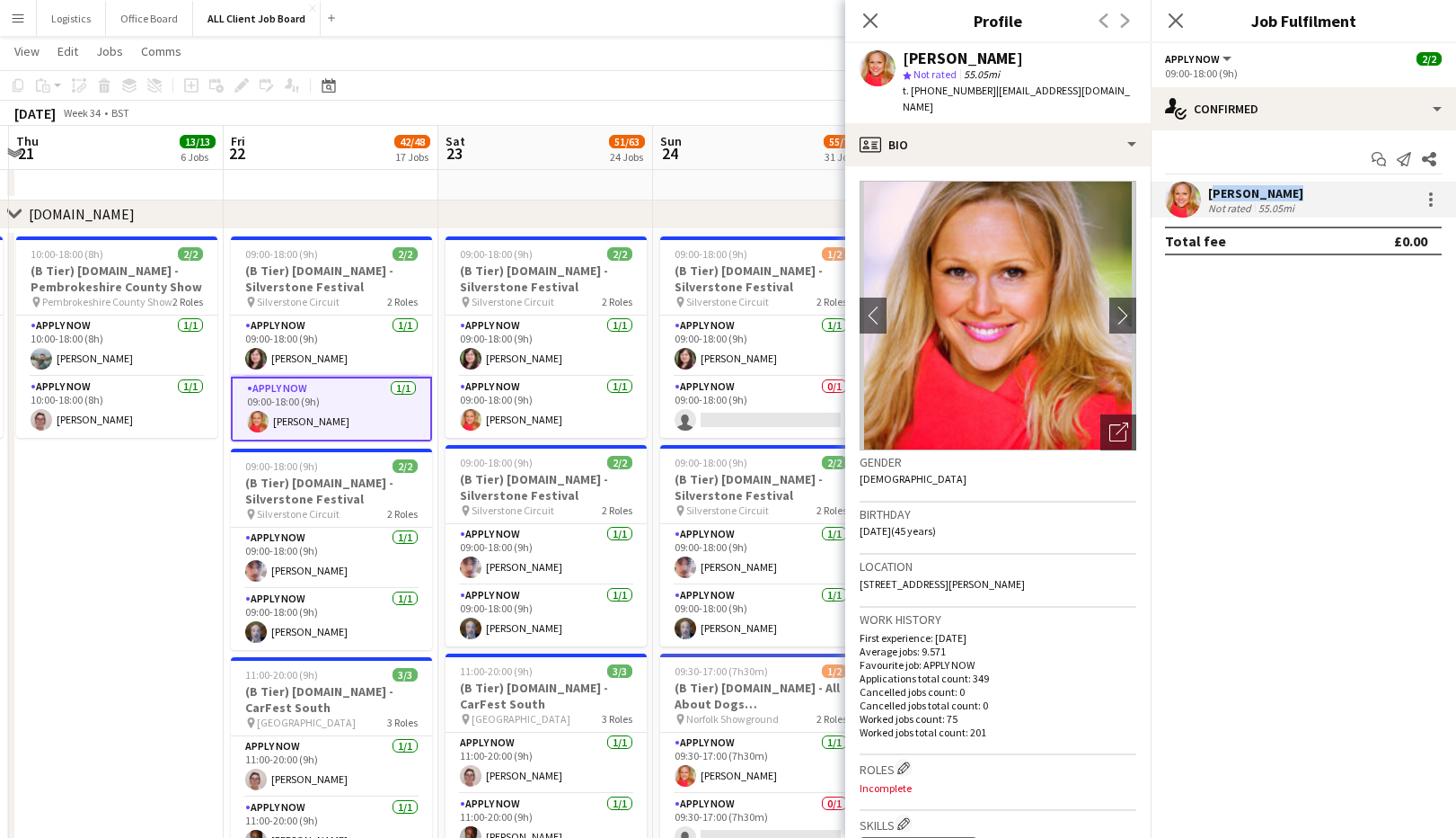
copy div "[PERSON_NAME]"
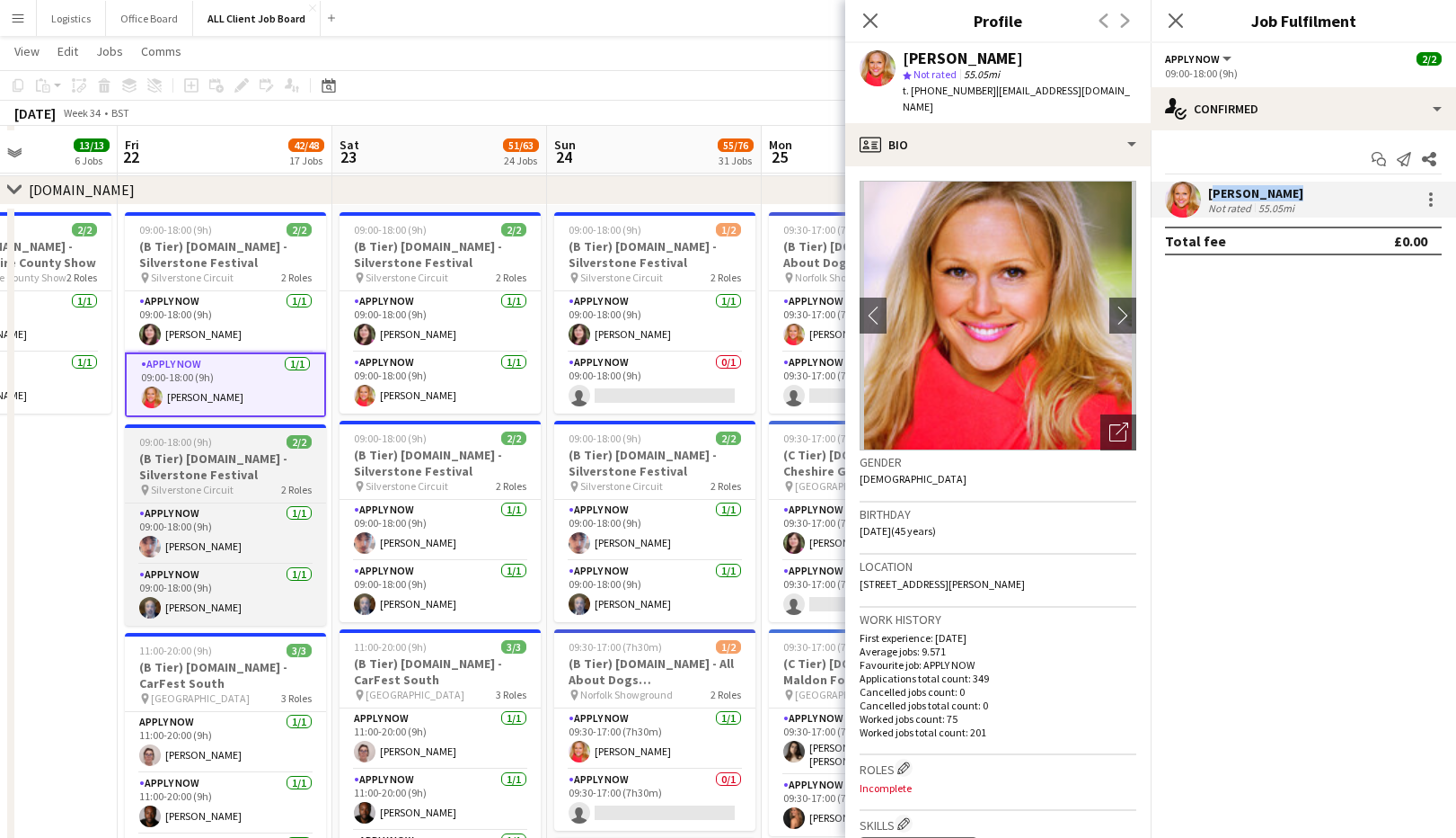
scroll to position [6385, 0]
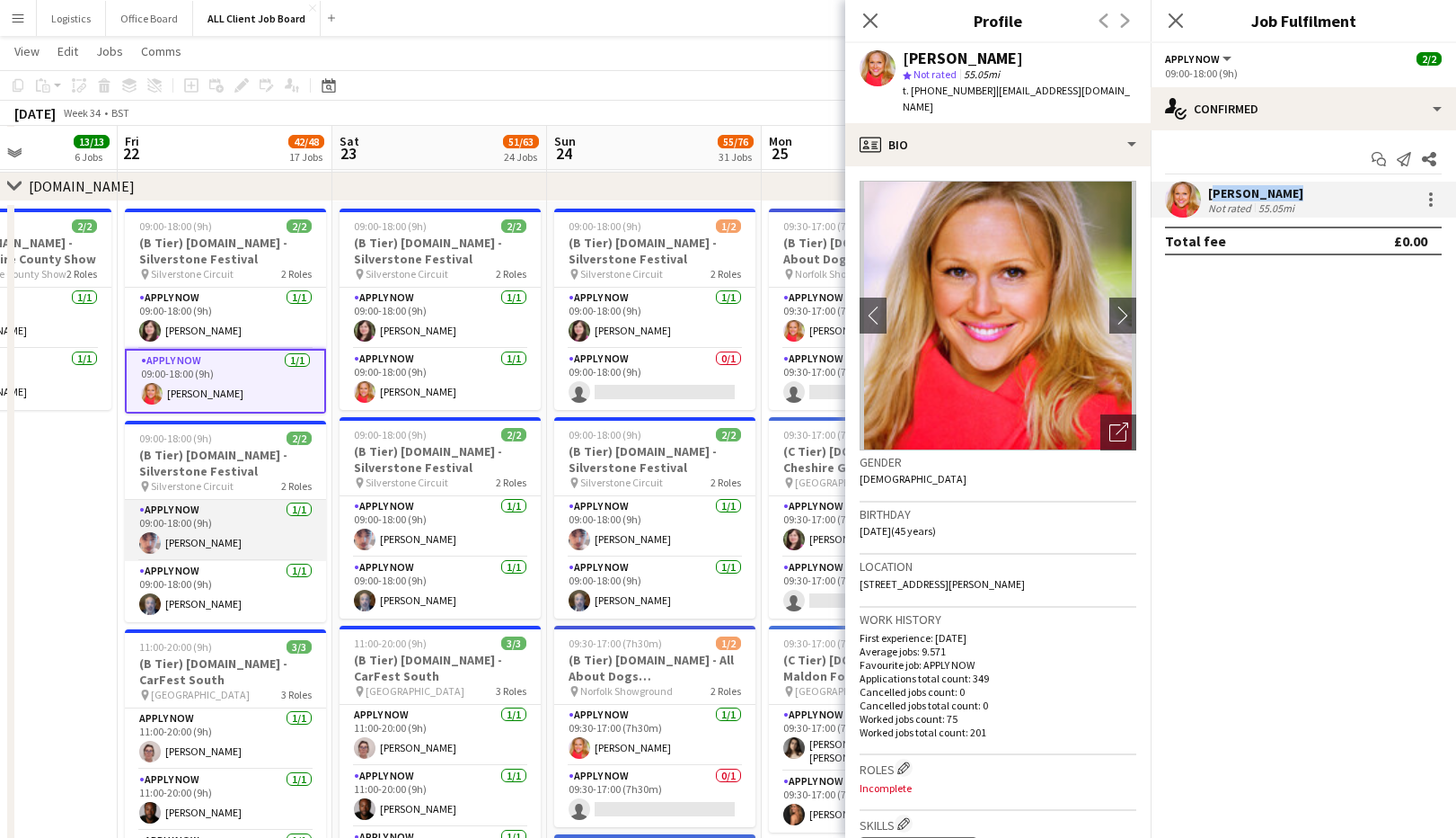
click at [215, 543] on app-card-role "APPLY NOW [DATE] 09:00-18:00 (9h) [PERSON_NAME]" at bounding box center [225, 530] width 201 height 61
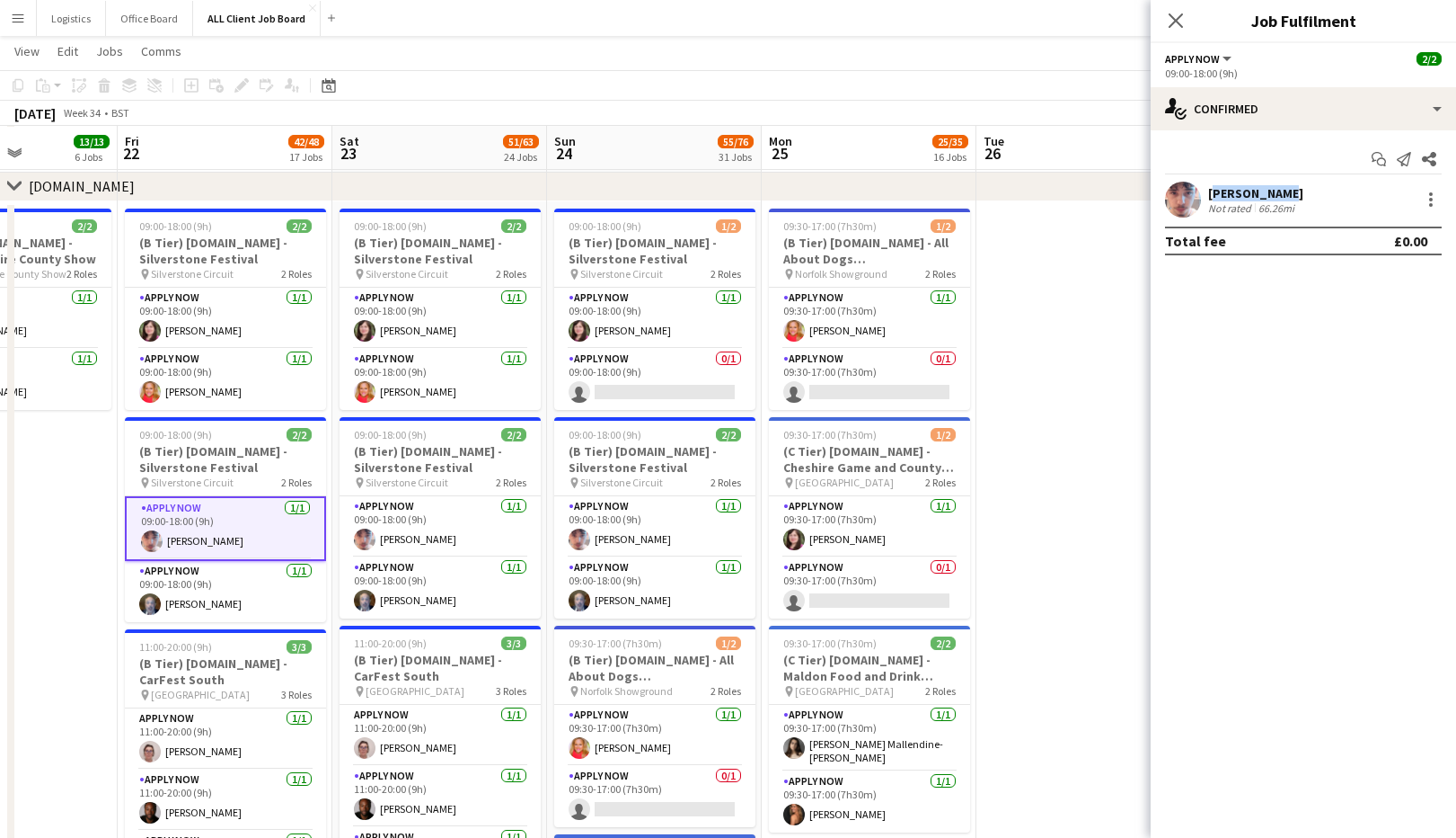
drag, startPoint x: 1278, startPoint y: 194, endPoint x: 1222, endPoint y: 194, distance: 56.0
click at [1207, 196] on div "[PERSON_NAME] Not rated 66.26mi" at bounding box center [1304, 199] width 306 height 36
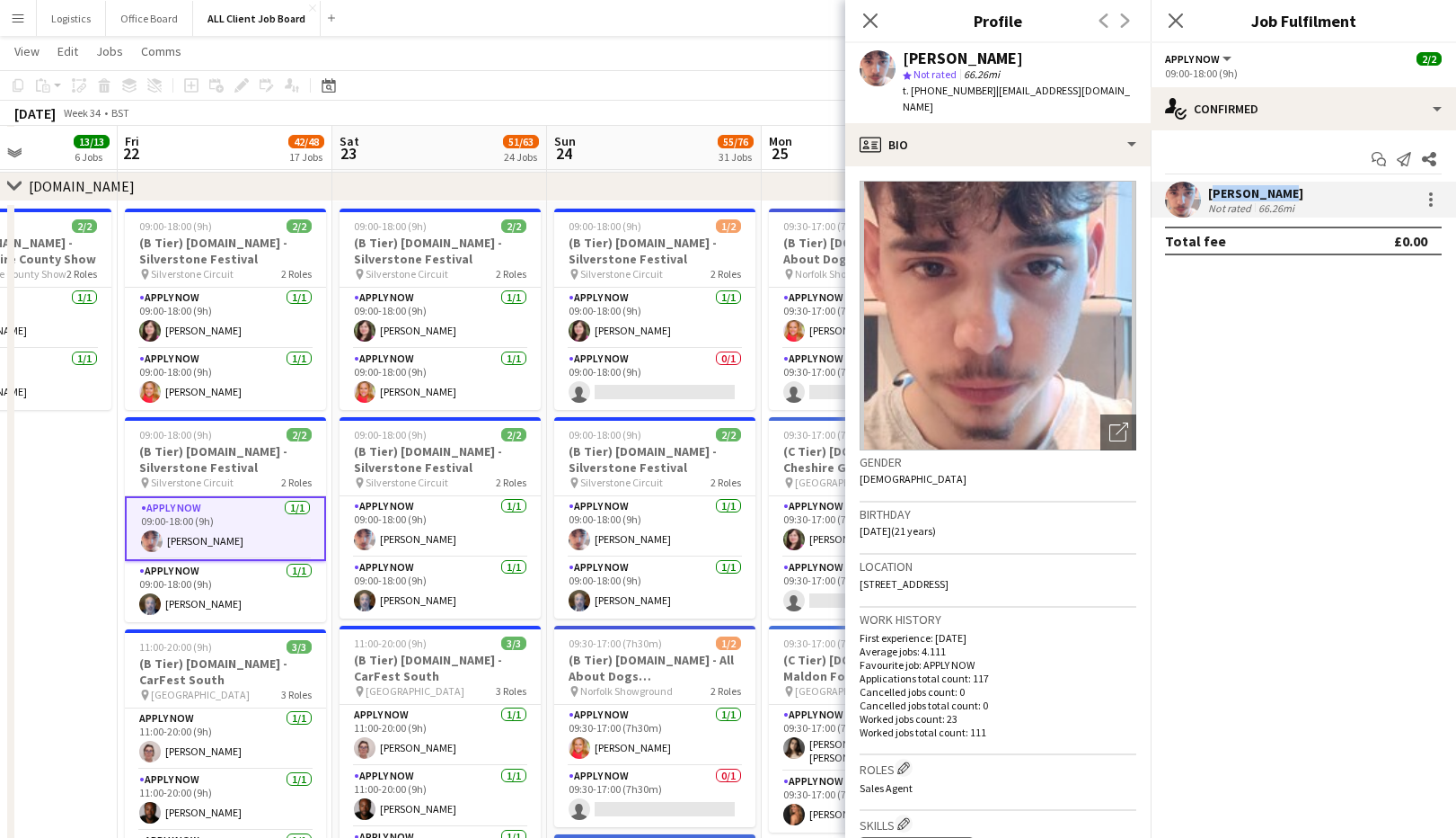
copy div "[PERSON_NAME]"
click at [212, 610] on app-card-role "APPLY NOW [DATE] 09:00-18:00 (9h) [PERSON_NAME]" at bounding box center [225, 591] width 201 height 61
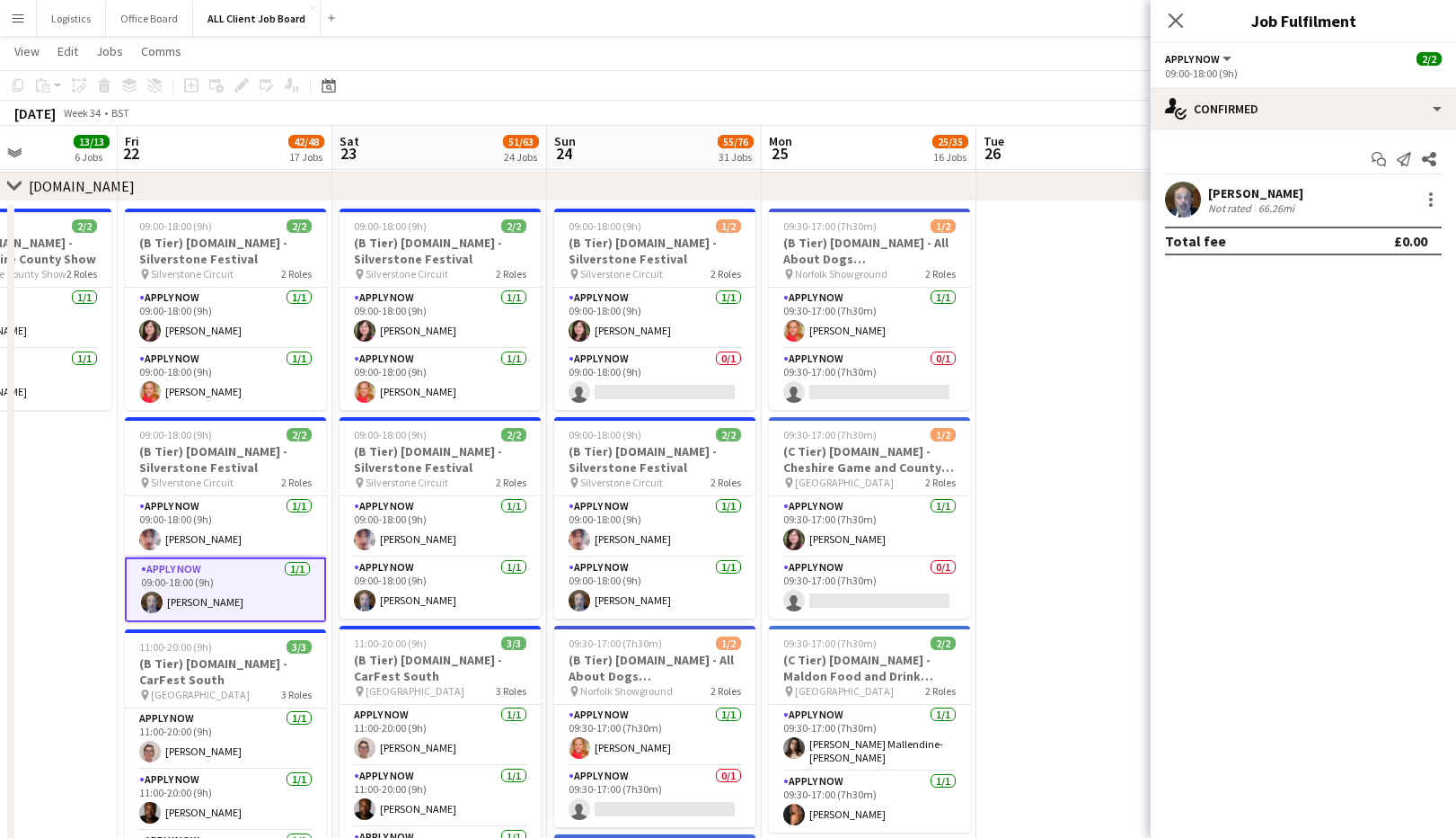
drag, startPoint x: 1289, startPoint y: 195, endPoint x: 1212, endPoint y: 199, distance: 77.1
click at [1212, 199] on div "[PERSON_NAME]" at bounding box center [1256, 193] width 96 height 16
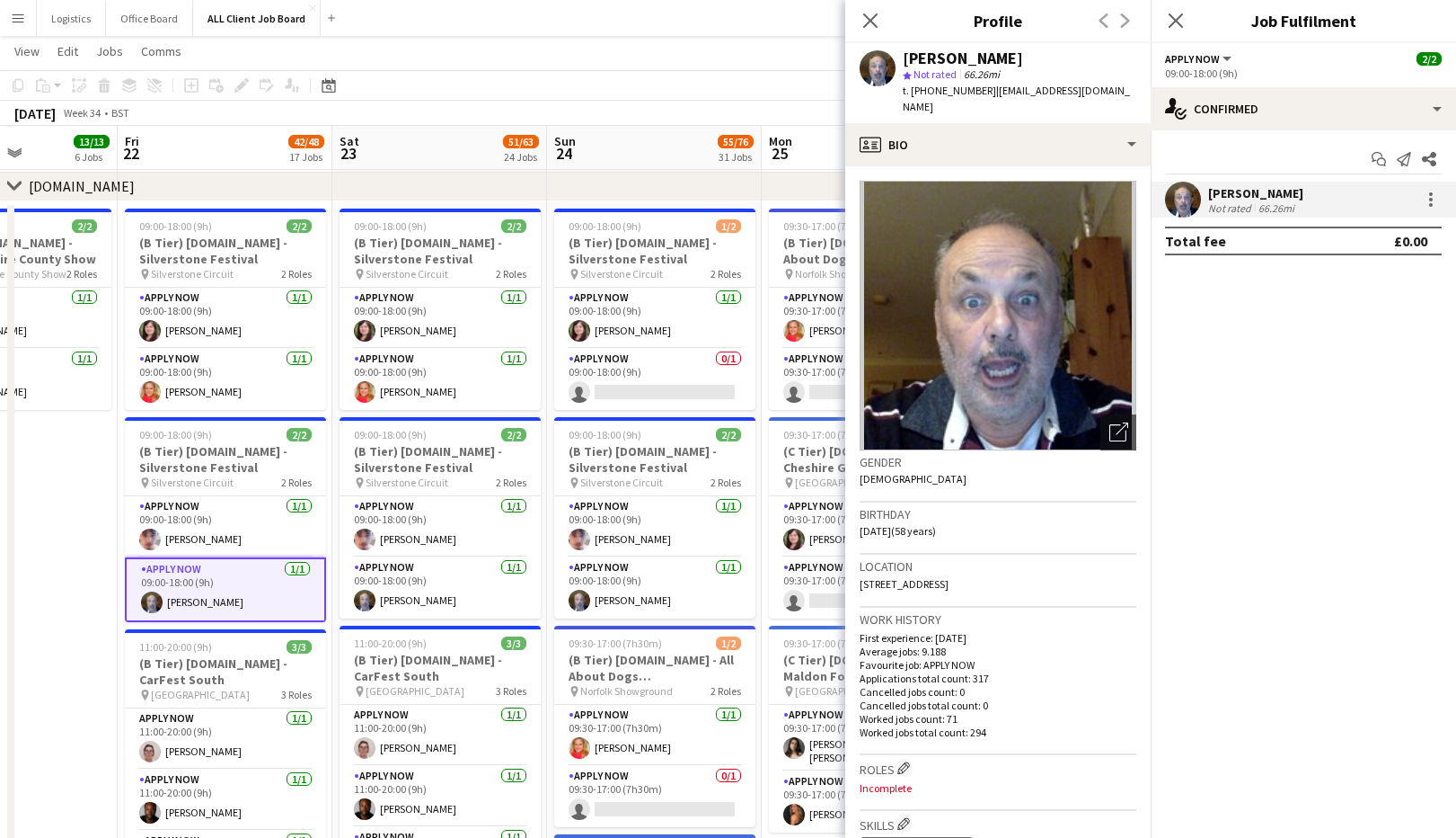
copy div "[PERSON_NAME]"
click at [874, 23] on icon at bounding box center [869, 20] width 17 height 17
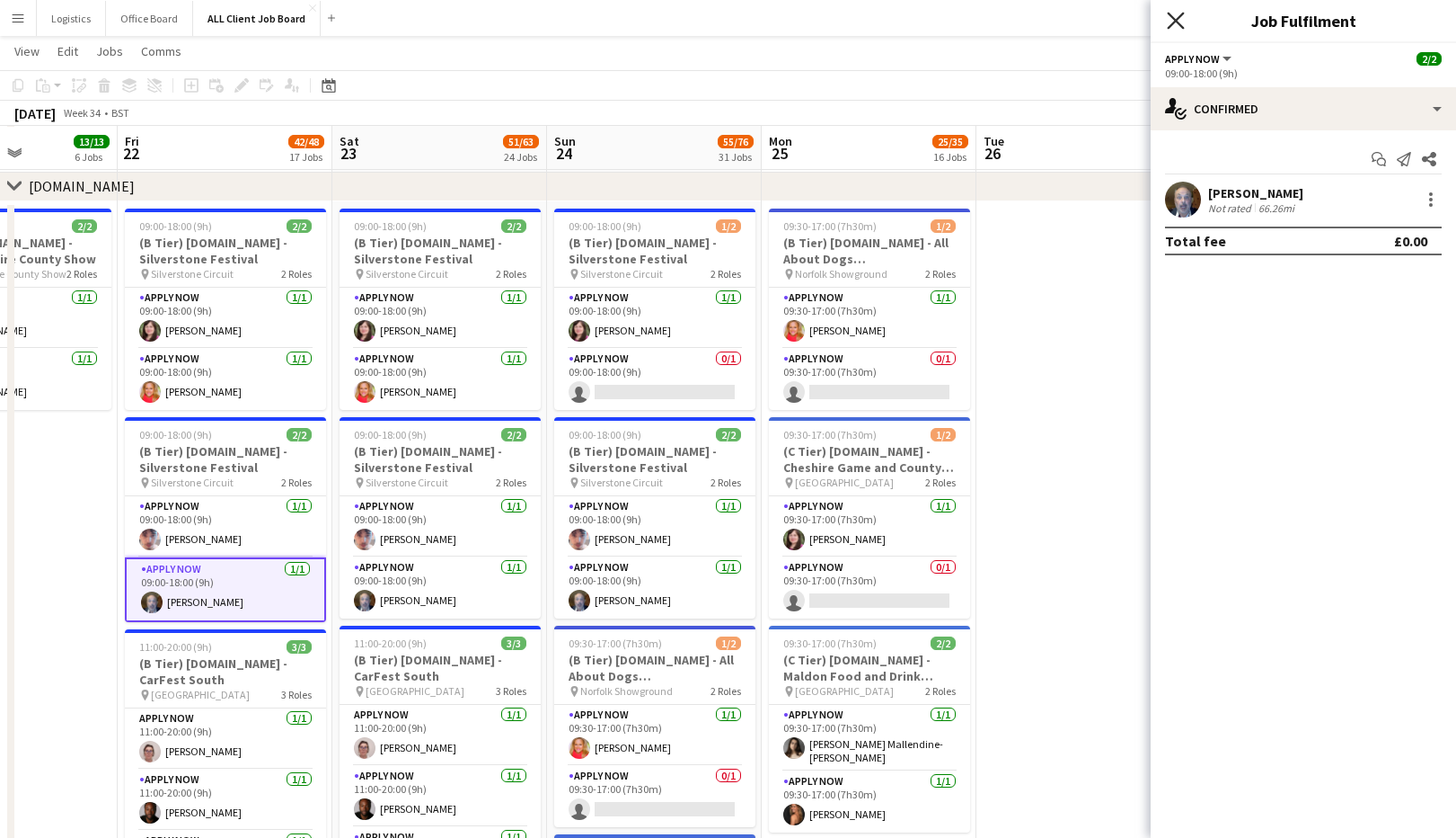
click at [1176, 21] on icon at bounding box center [1175, 20] width 17 height 17
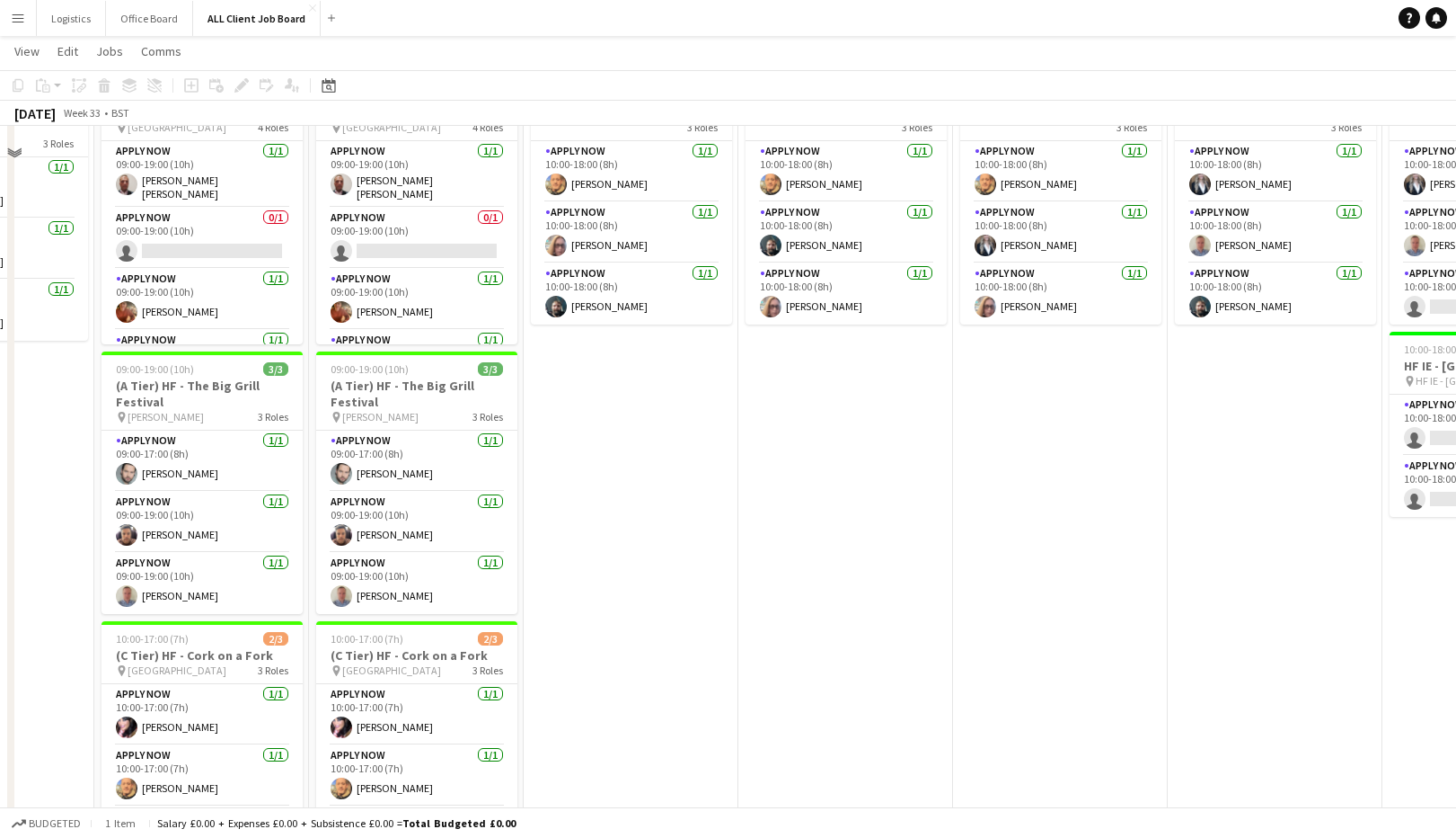
scroll to position [5495, 0]
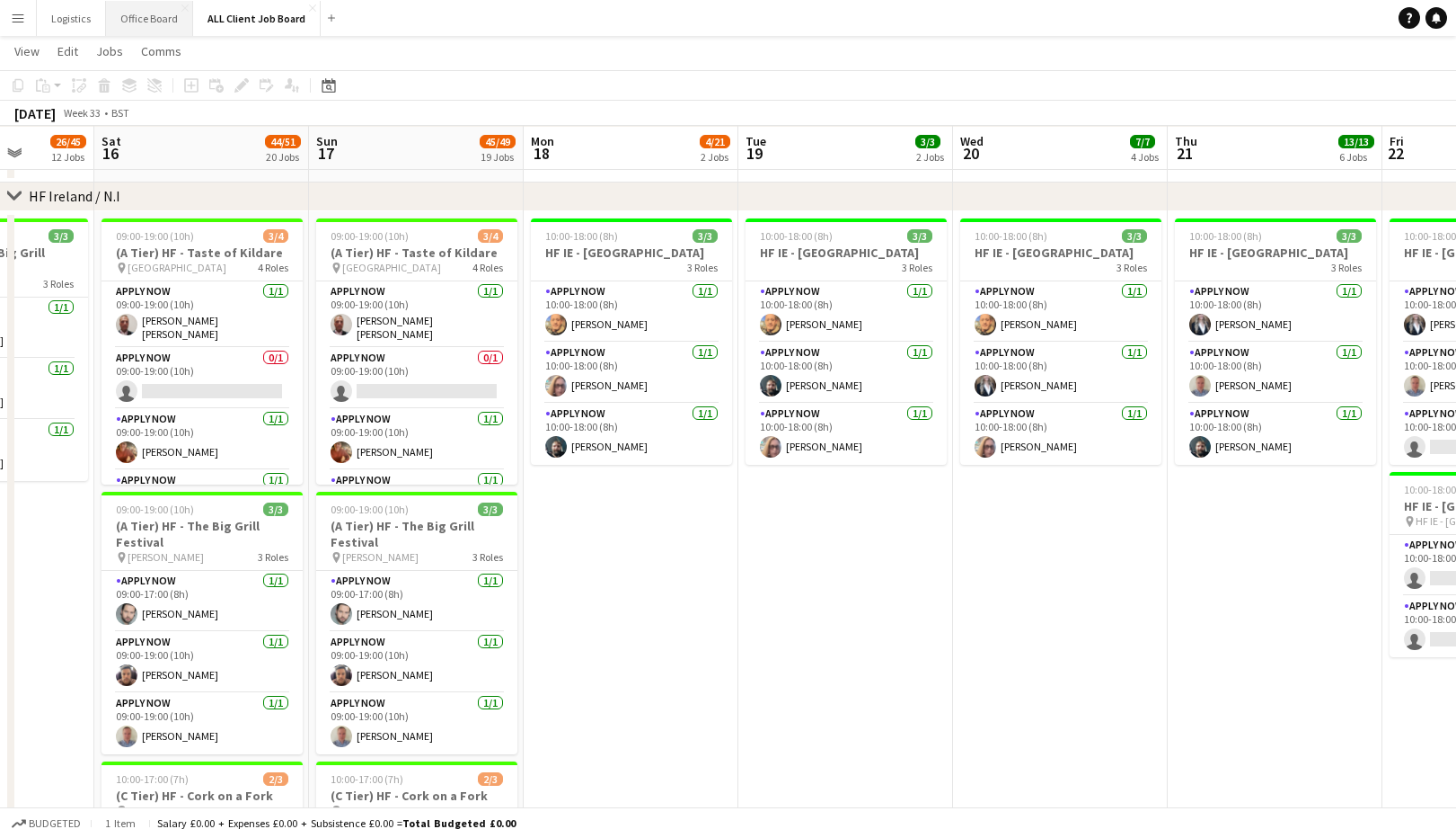
click at [163, 17] on button "Office Board Close" at bounding box center [149, 18] width 88 height 35
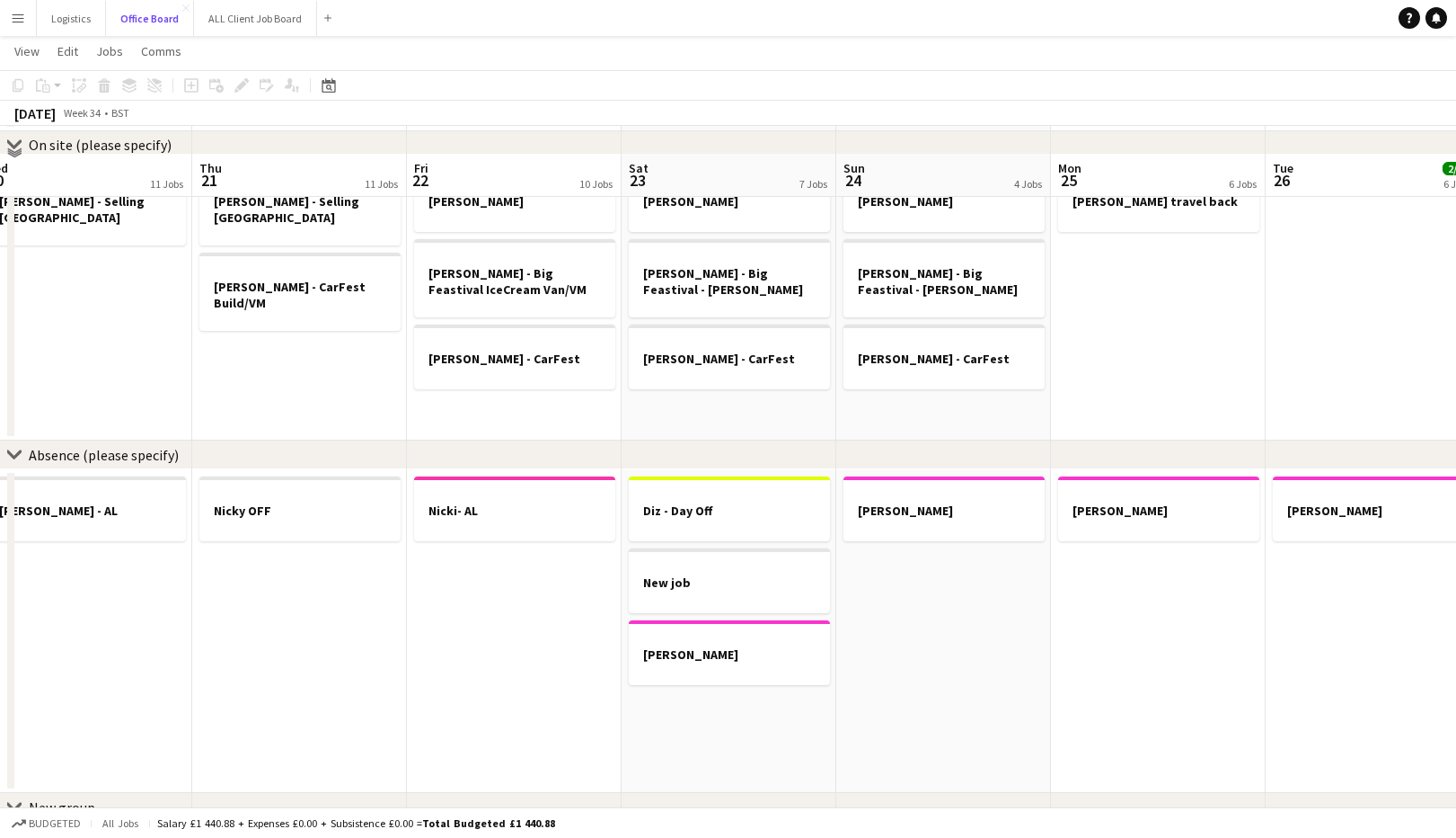
scroll to position [1456, 0]
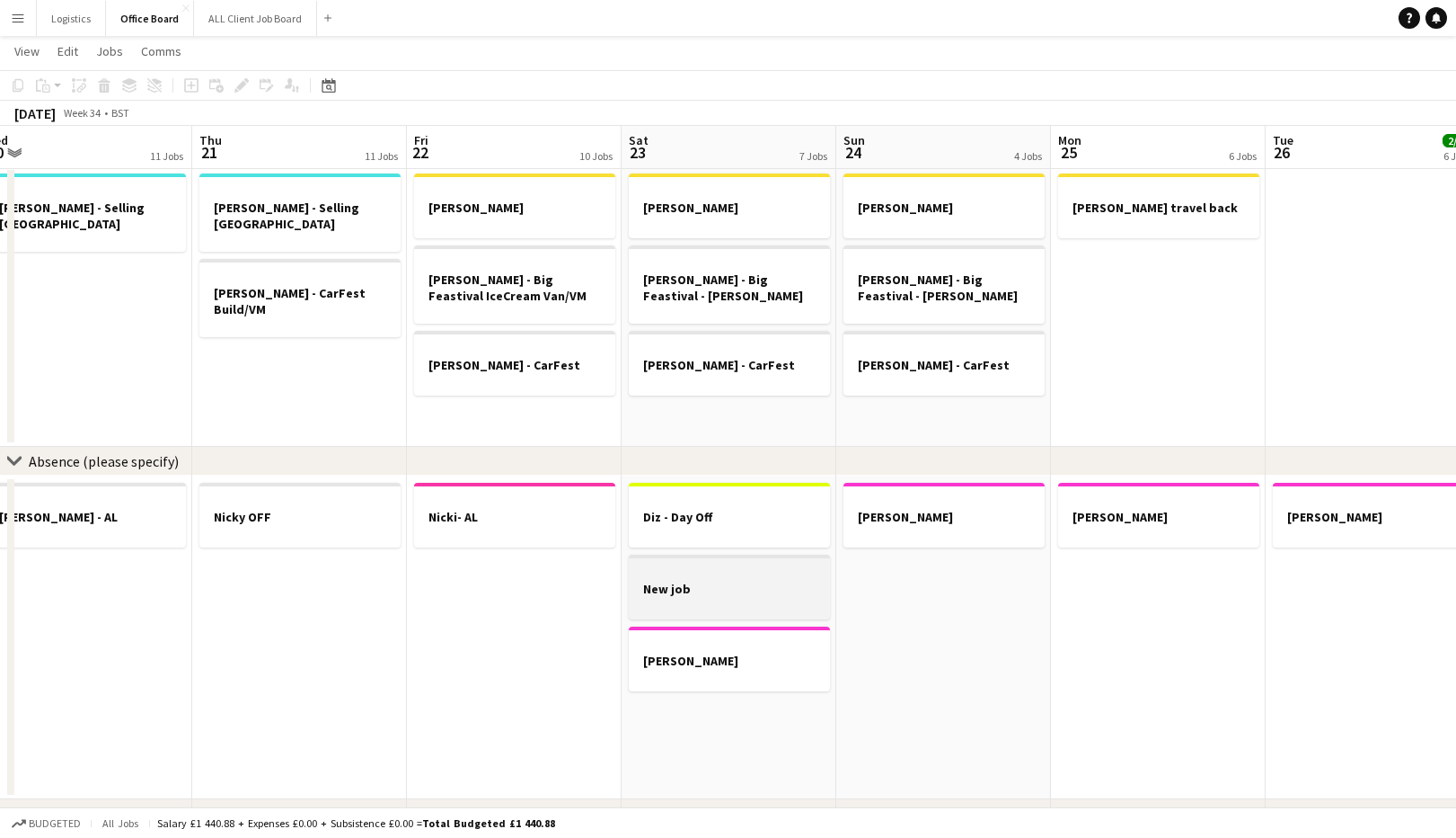
click at [673, 595] on h3 "New job" at bounding box center [729, 589] width 201 height 16
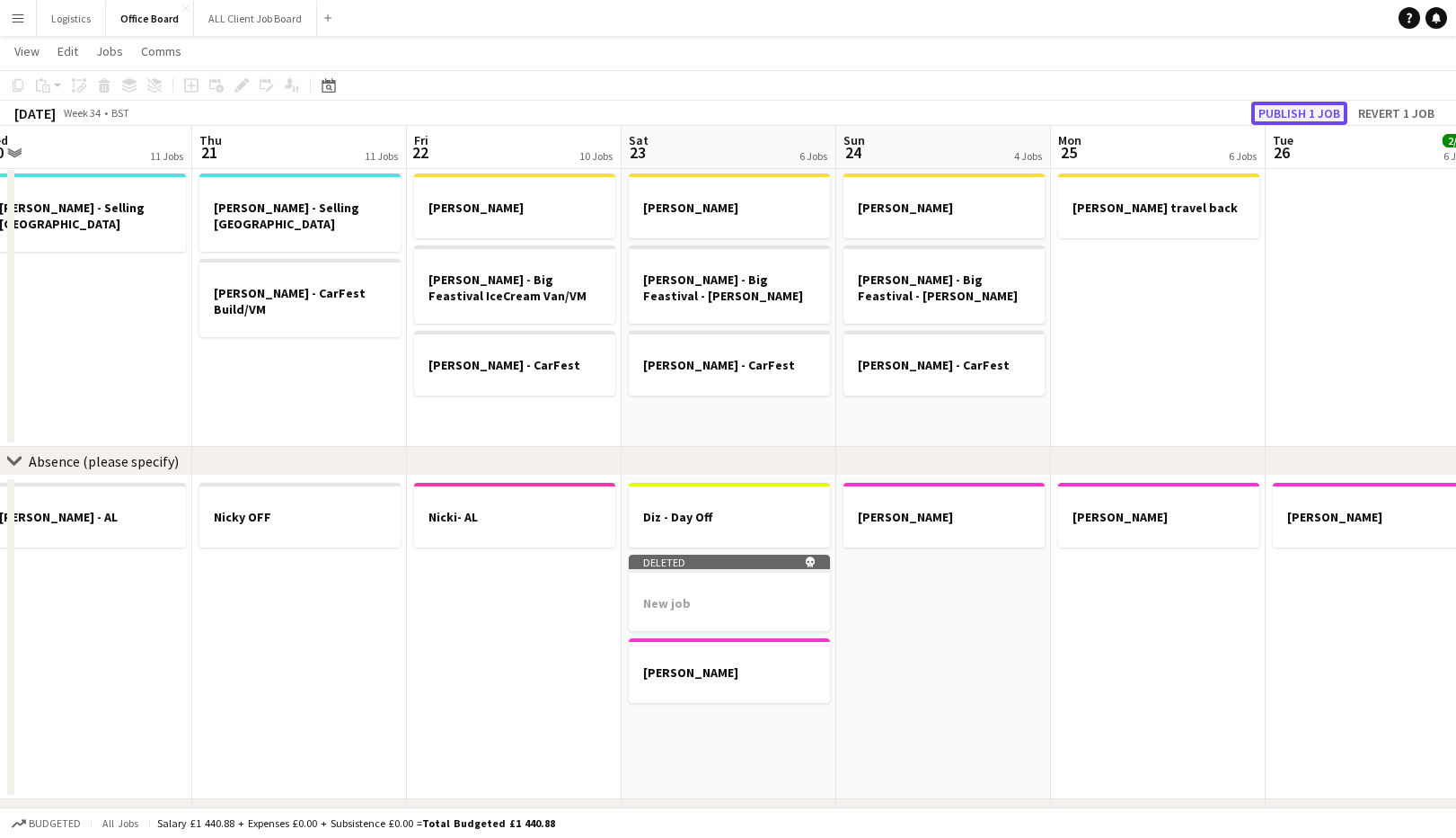
click at [1293, 117] on button "Publish 1 job" at bounding box center [1300, 113] width 97 height 23
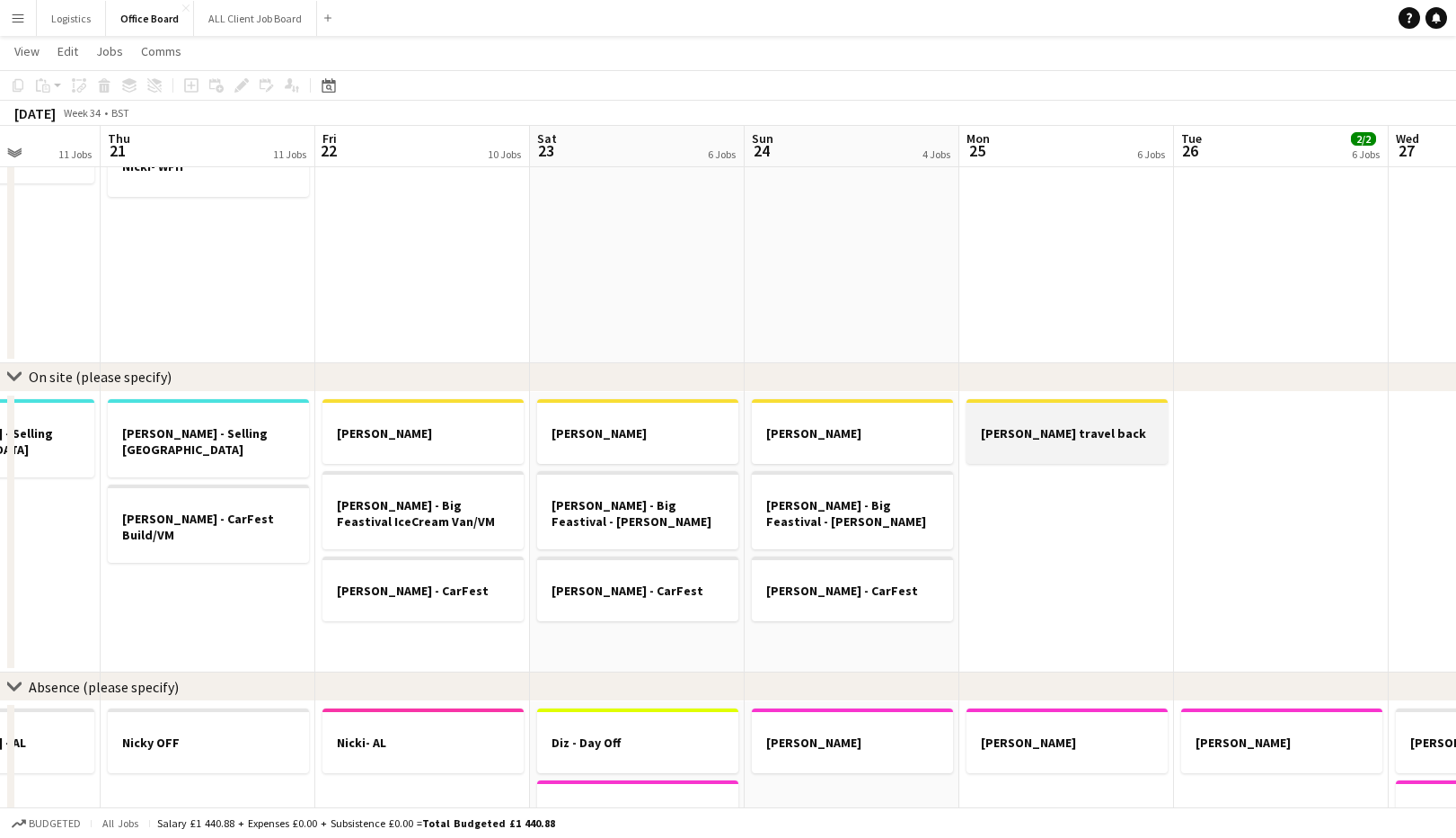
scroll to position [1218, 0]
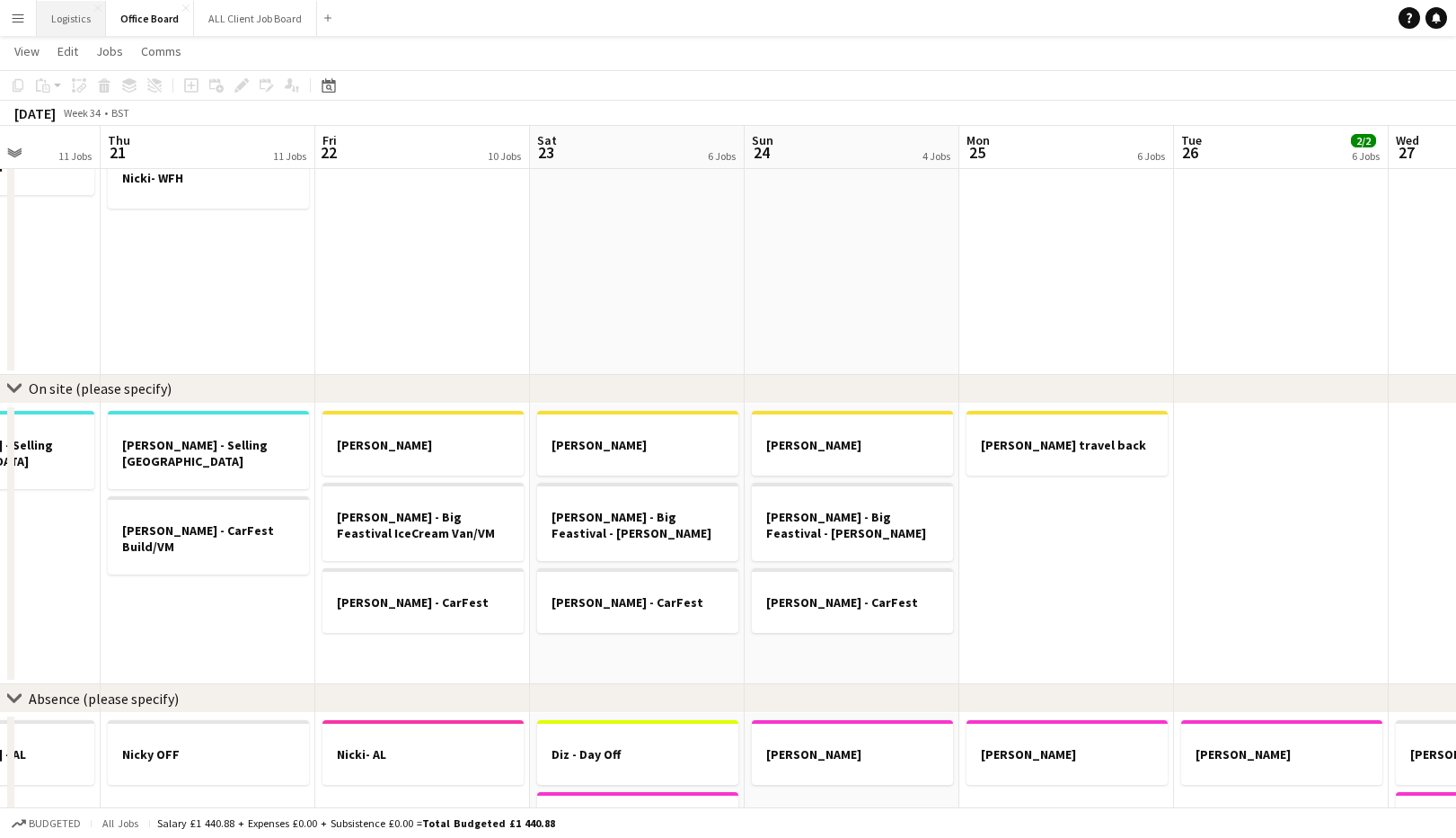
click at [76, 17] on button "Logistics Close" at bounding box center [71, 18] width 69 height 35
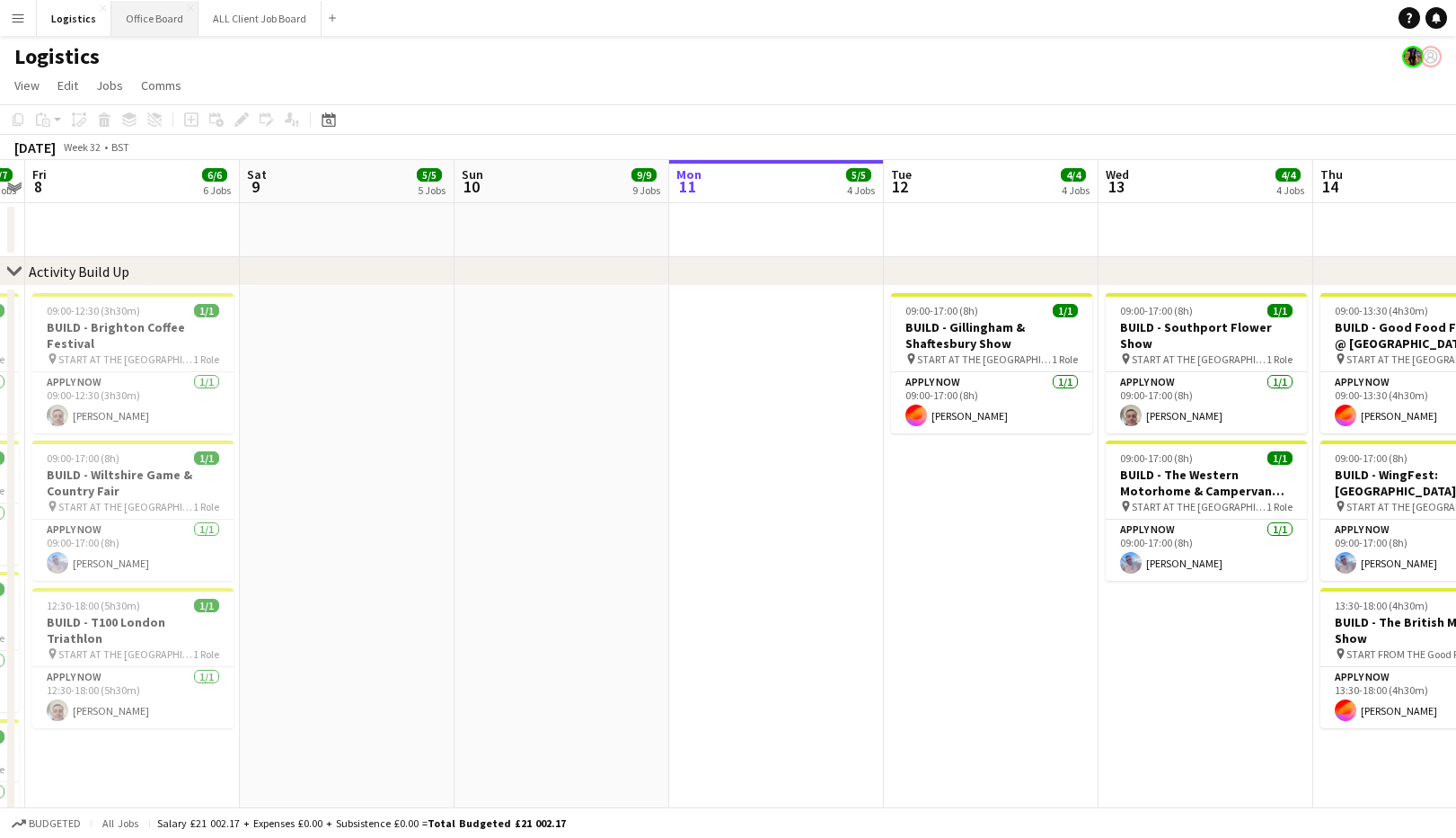
click at [139, 17] on button "Office Board Close" at bounding box center [155, 18] width 88 height 35
